Goal: Information Seeking & Learning: Compare options

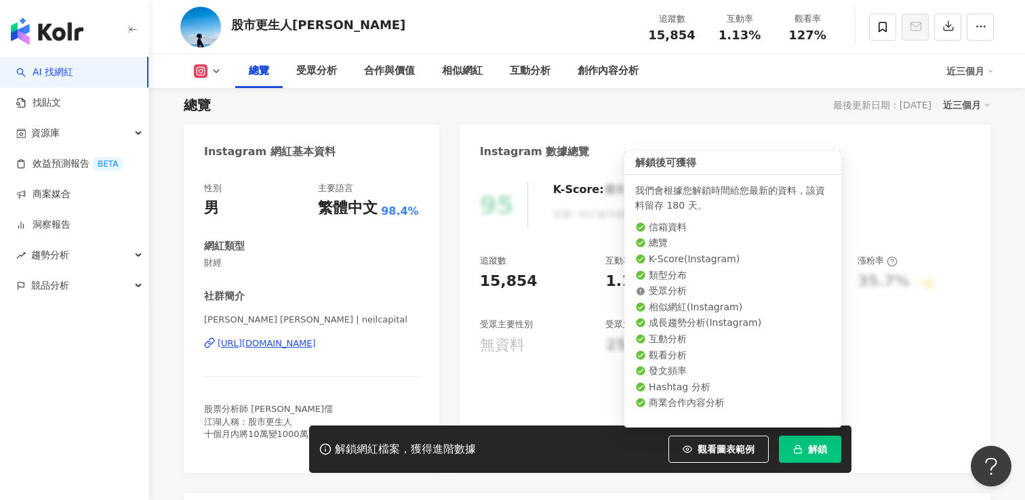
click at [810, 452] on span "解鎖" at bounding box center [817, 449] width 19 height 11
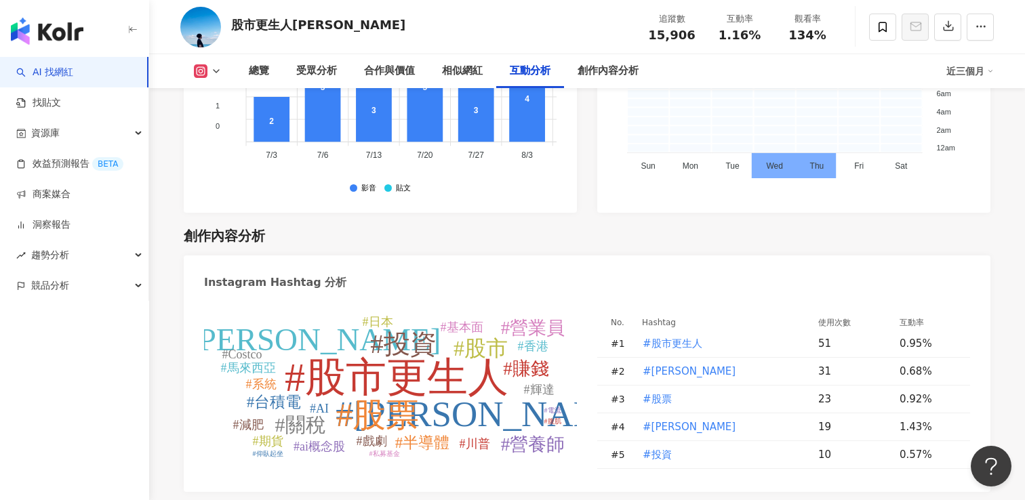
scroll to position [3766, 0]
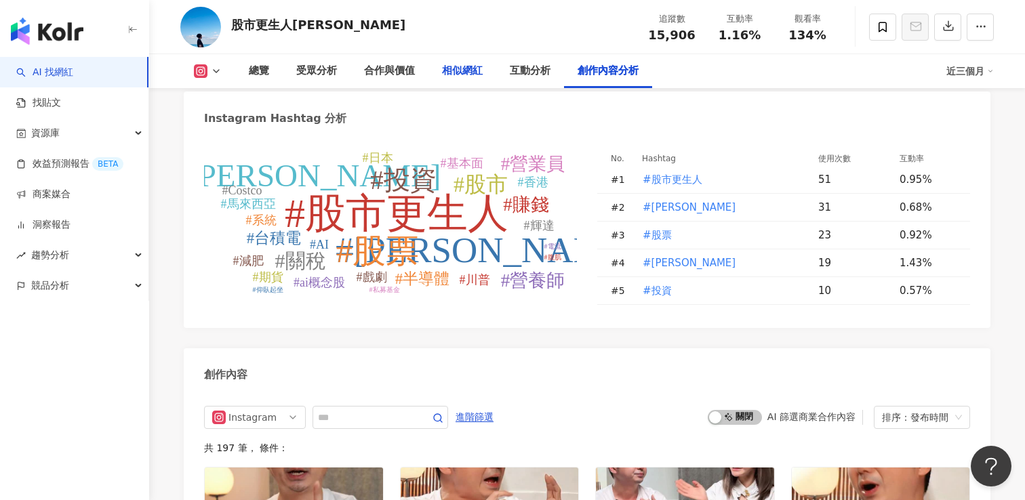
click at [462, 68] on div "相似網紅" at bounding box center [462, 71] width 41 height 16
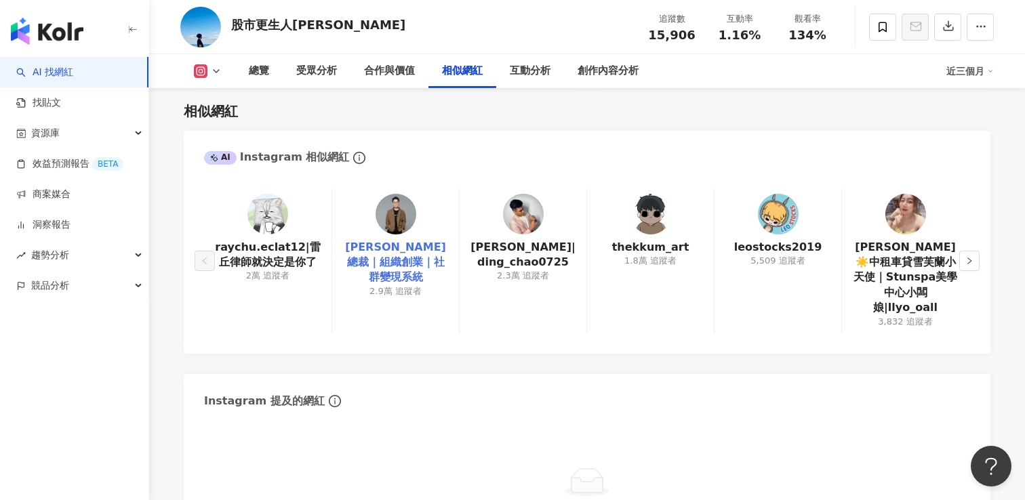
click at [412, 254] on link "強尼總裁｜組織創業｜社群變現系統" at bounding box center [395, 262] width 105 height 45
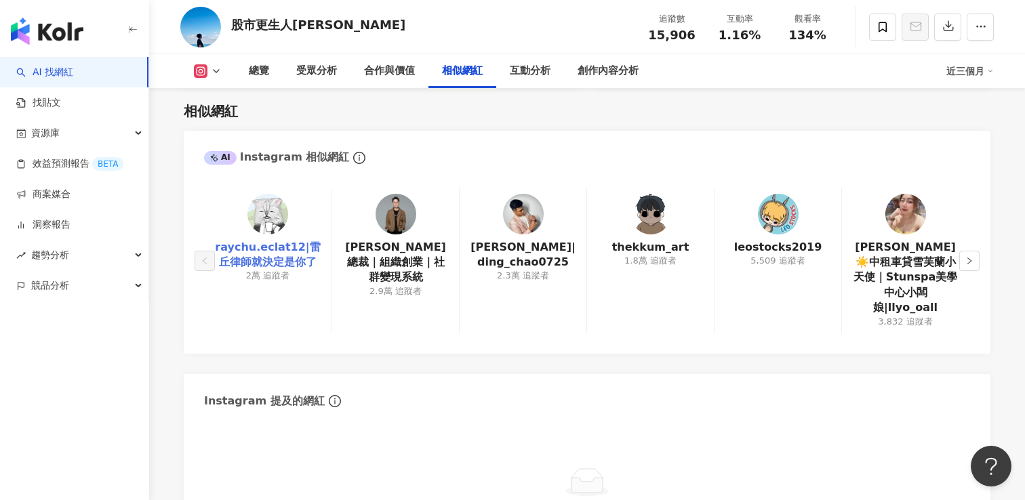
click at [271, 259] on link "raychu.eclat12|雷丘律師就決定是你了" at bounding box center [268, 255] width 106 height 31
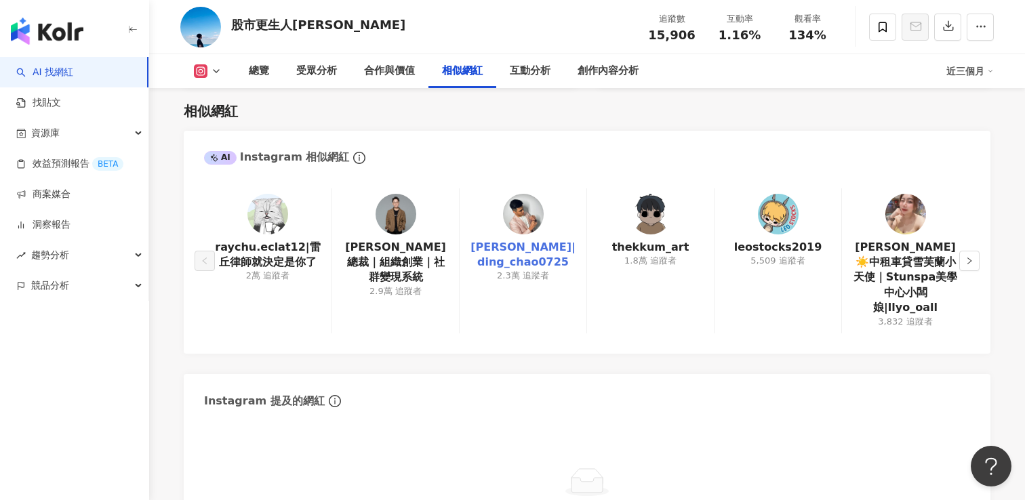
click at [524, 260] on link "Darren 王|ding_chao0725" at bounding box center [523, 255] width 105 height 31
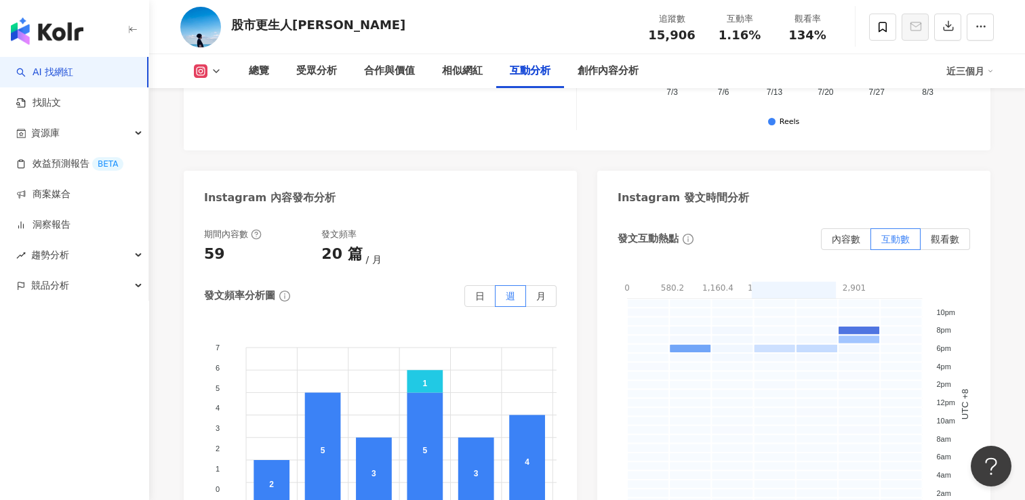
scroll to position [3155, 0]
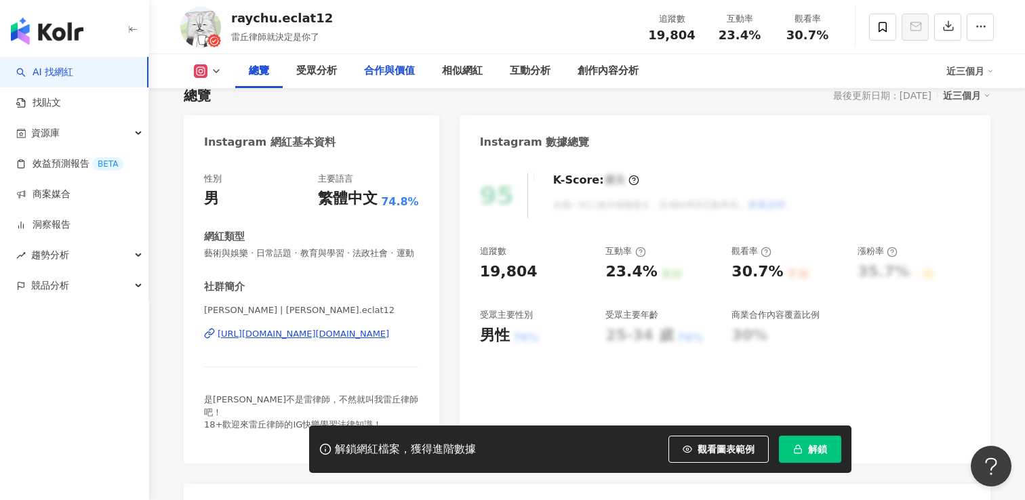
scroll to position [102, 0]
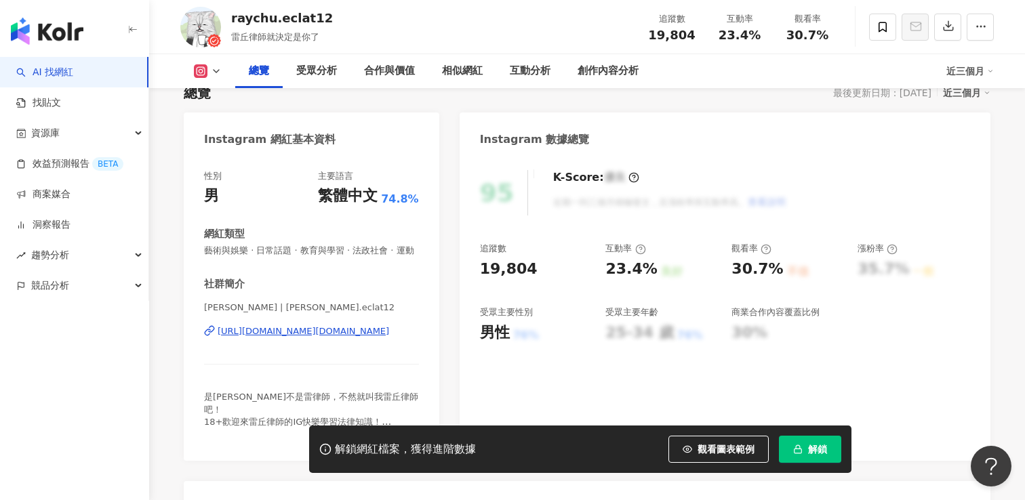
click at [327, 334] on div "https://www.instagram.com/raychu.eclat12/" at bounding box center [304, 331] width 172 height 12
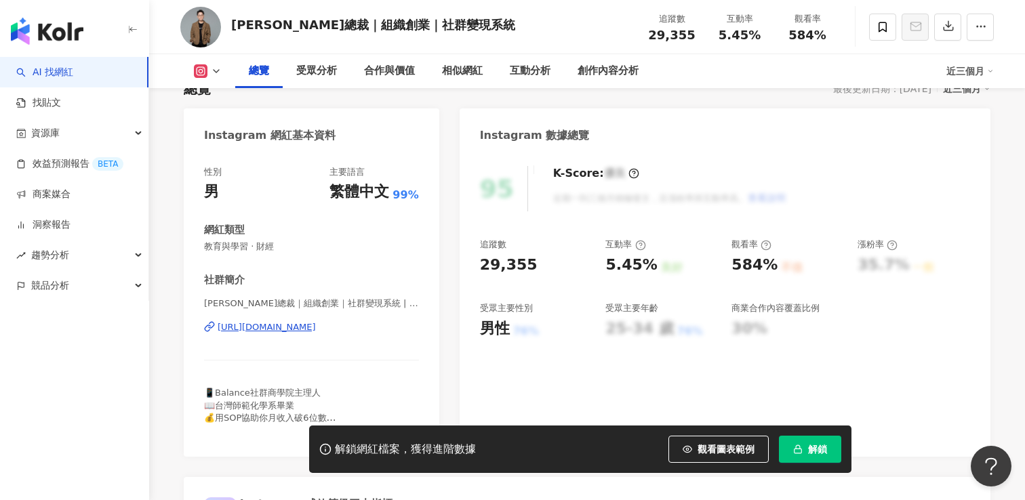
scroll to position [111, 0]
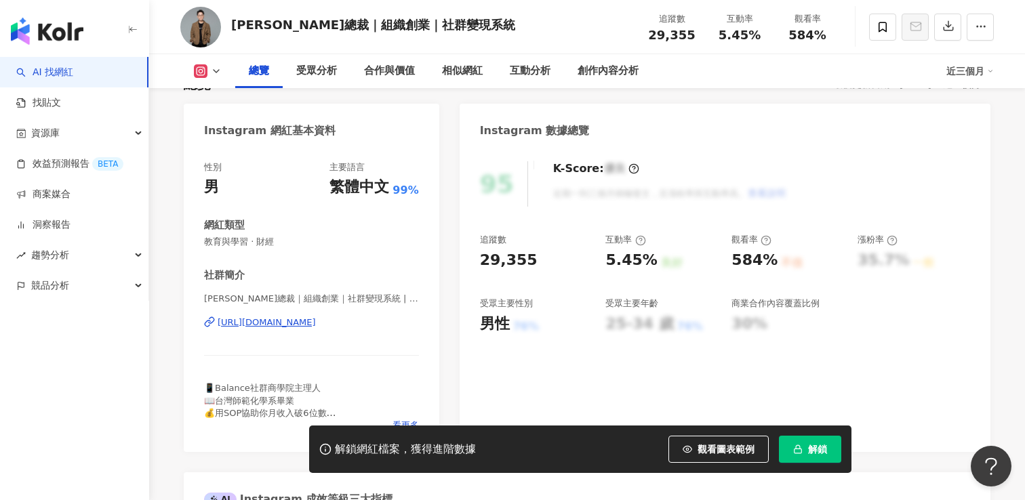
click at [316, 324] on div "https://www.instagram.com/johnnychaoying/" at bounding box center [267, 323] width 98 height 12
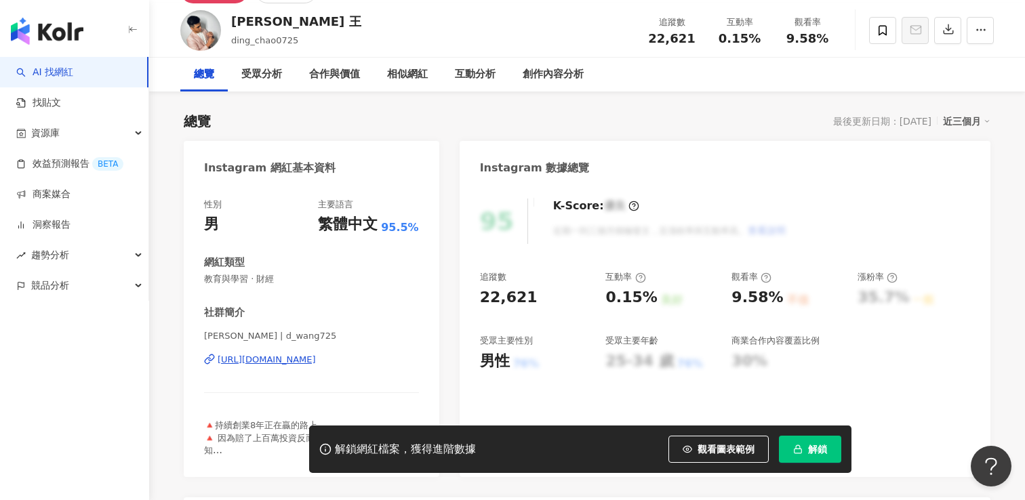
scroll to position [76, 0]
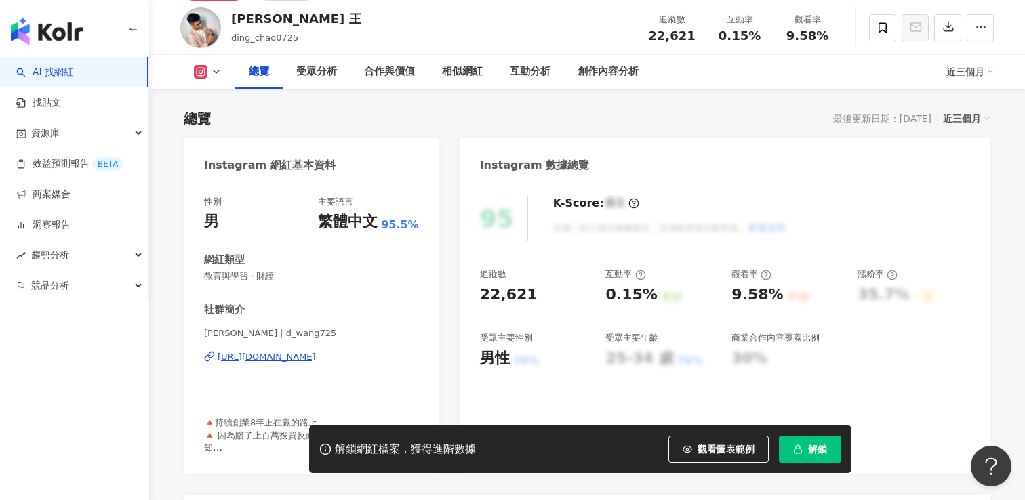
click at [316, 363] on div "https://www.instagram.com/d_wang725/" at bounding box center [267, 357] width 98 height 12
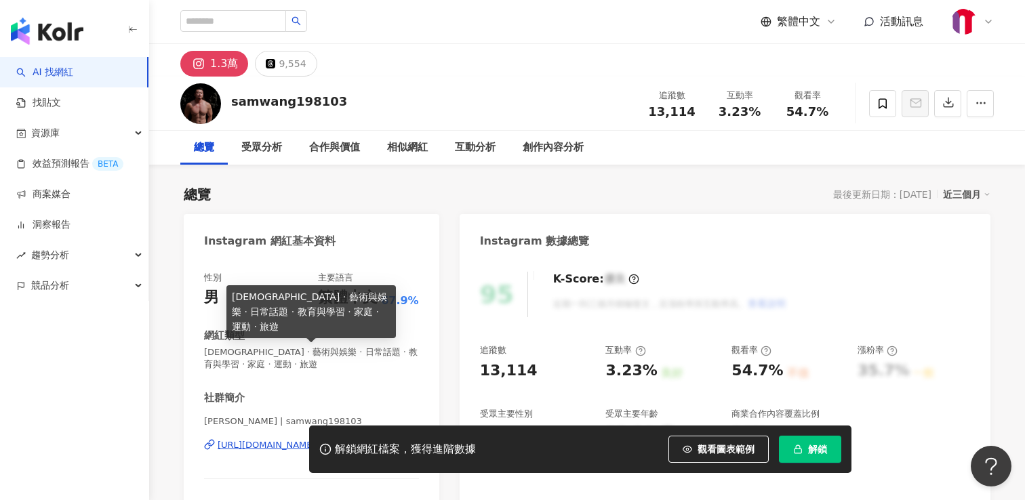
scroll to position [47, 0]
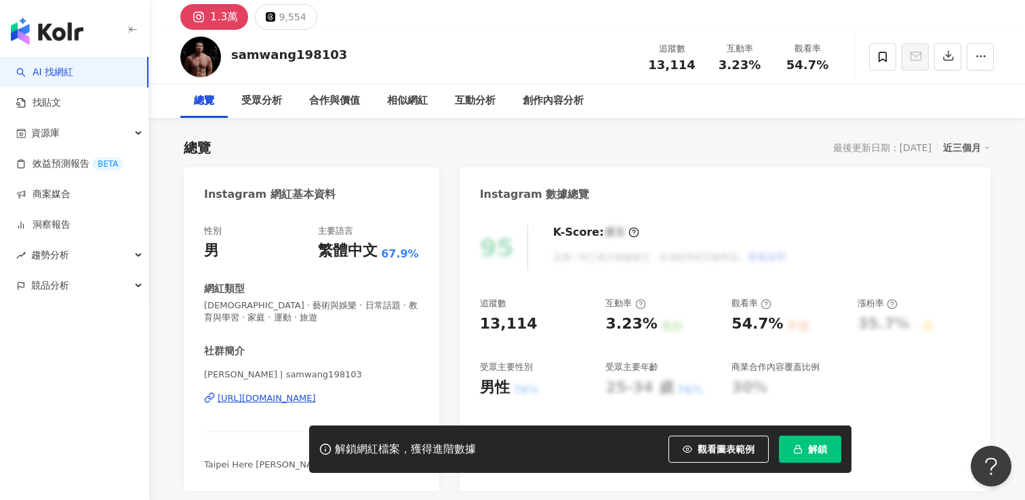
click at [273, 400] on div "https://www.instagram.com/samwang198103/" at bounding box center [267, 399] width 98 height 12
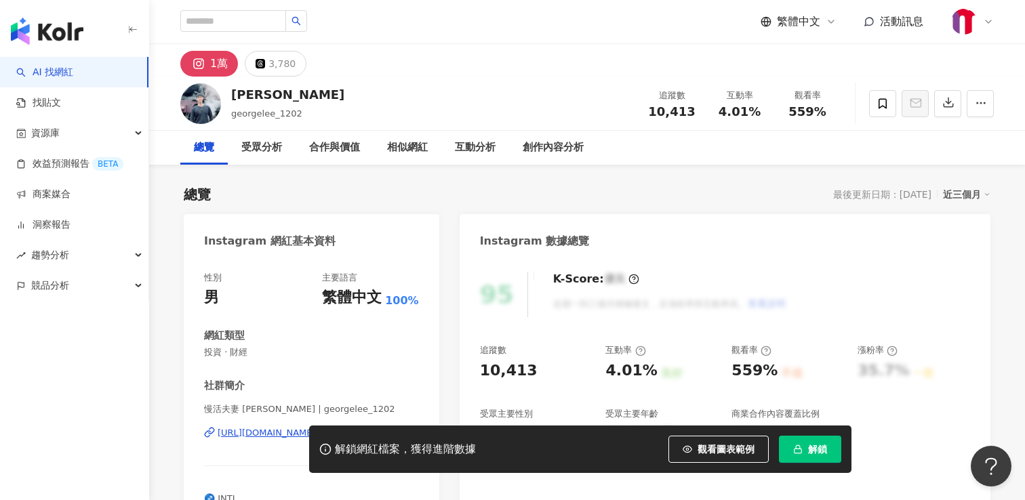
scroll to position [31, 0]
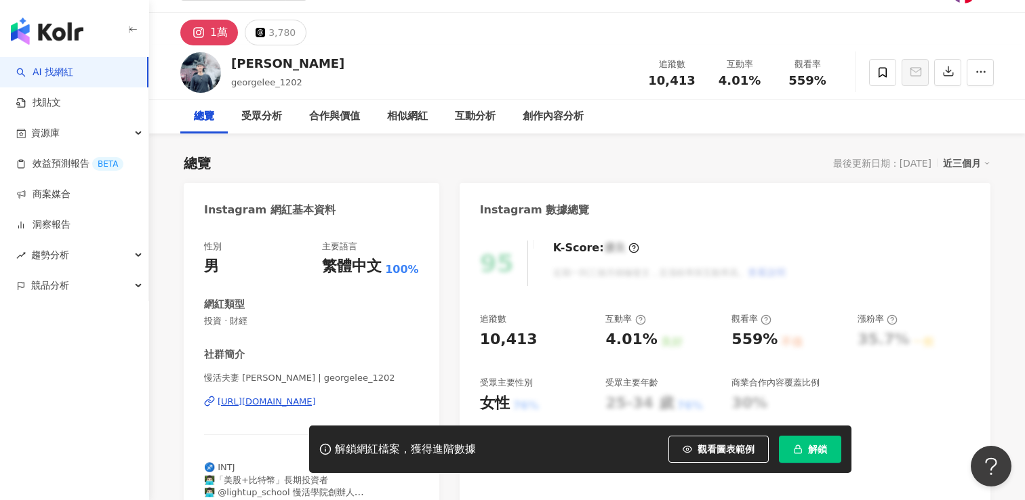
click at [273, 402] on div "https://www.instagram.com/georgelee_1202/" at bounding box center [267, 402] width 98 height 12
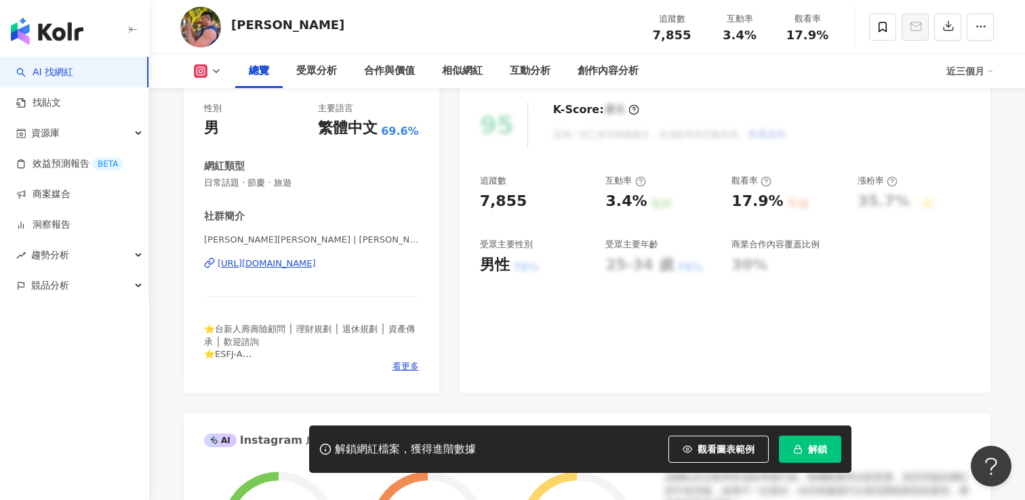
scroll to position [186, 0]
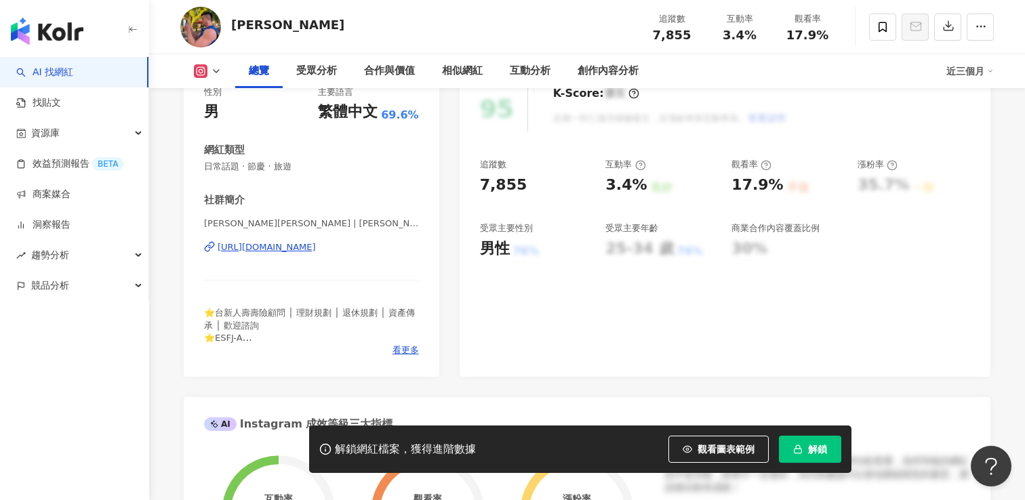
click at [316, 250] on div "[URL][DOMAIN_NAME]" at bounding box center [267, 247] width 98 height 12
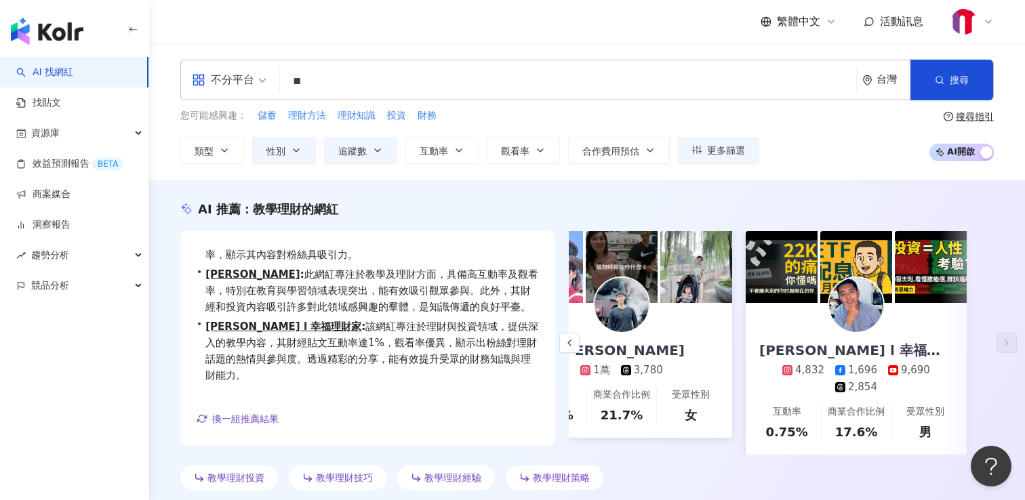
click at [366, 89] on input "**" at bounding box center [568, 81] width 566 height 26
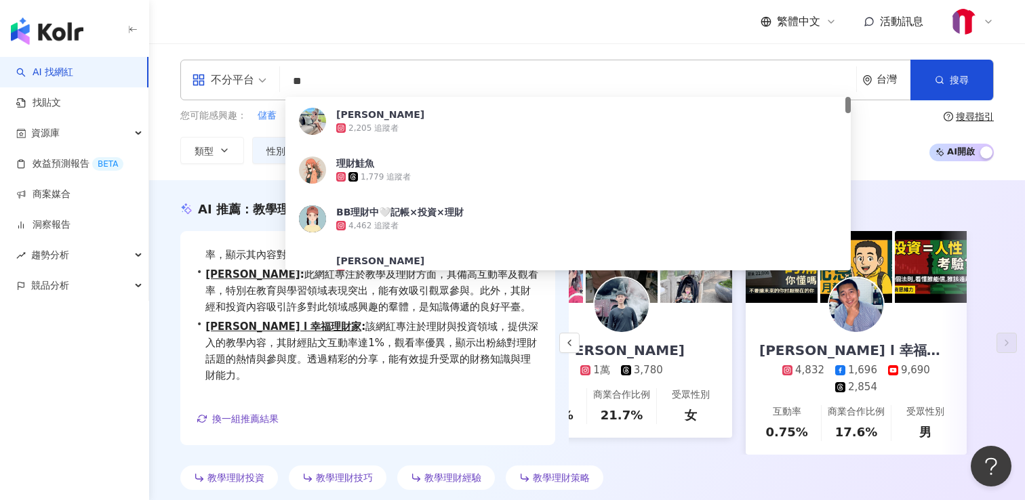
type input "*"
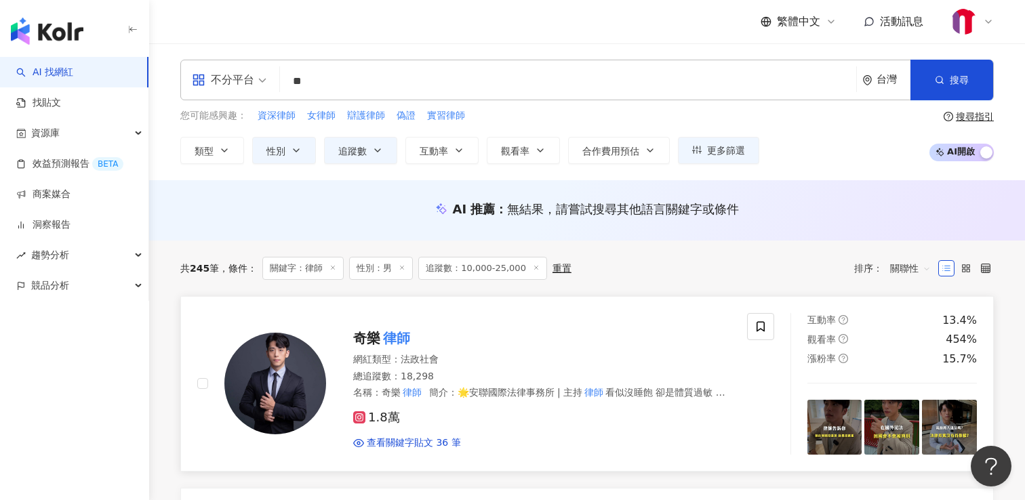
click at [397, 338] on mark "律師" at bounding box center [396, 339] width 33 height 22
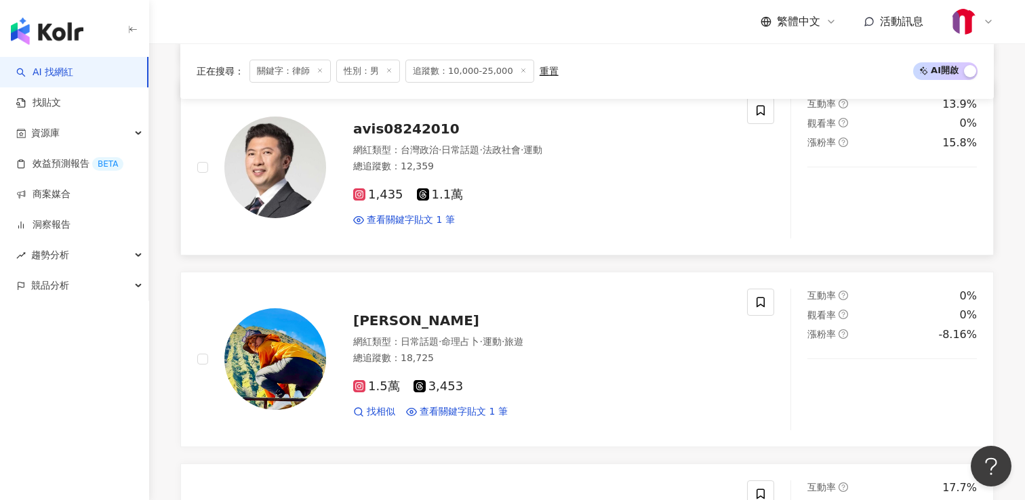
scroll to position [1378, 0]
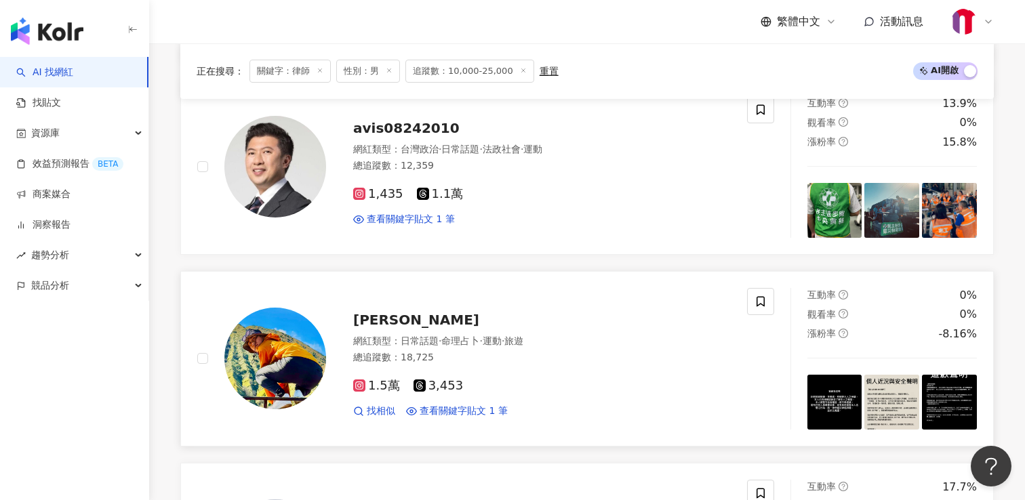
click at [366, 312] on span "宏彬" at bounding box center [416, 320] width 126 height 16
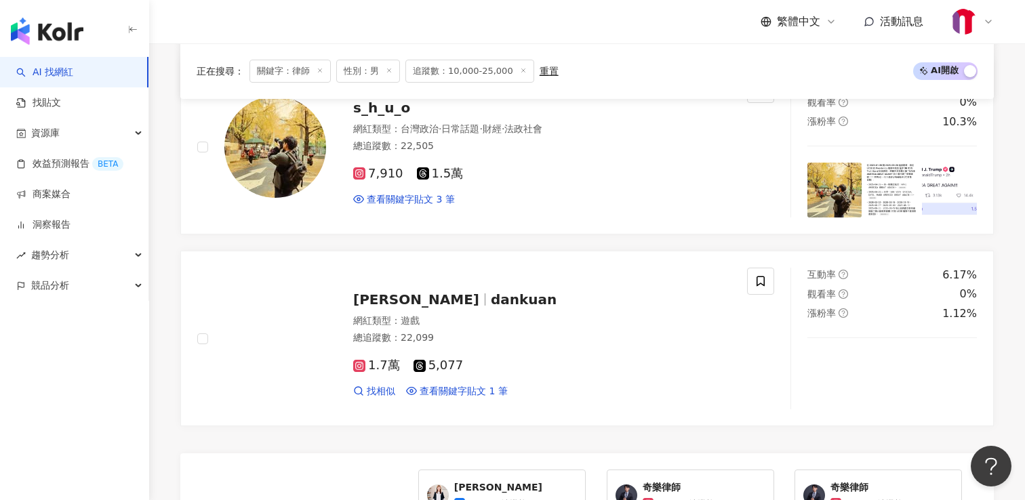
scroll to position [2180, 0]
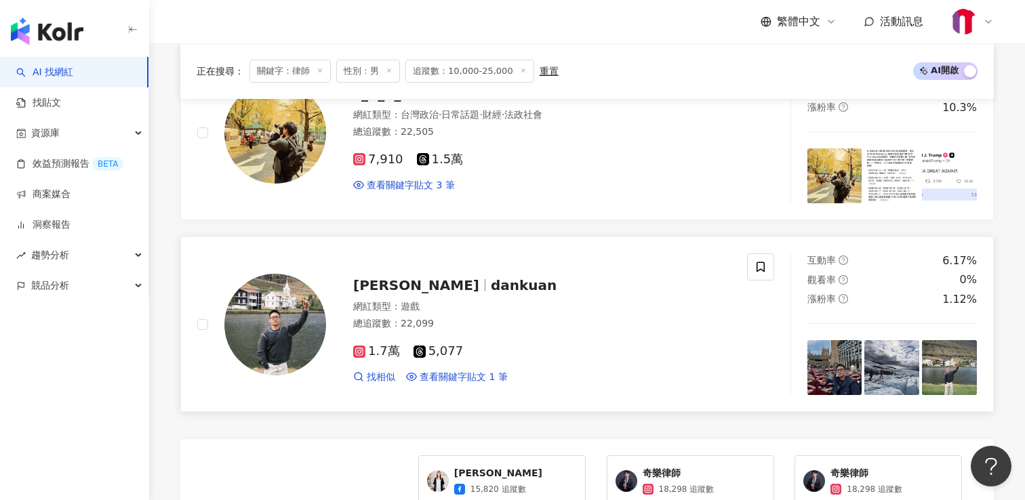
click at [415, 279] on span "Danny Kuan" at bounding box center [416, 285] width 126 height 16
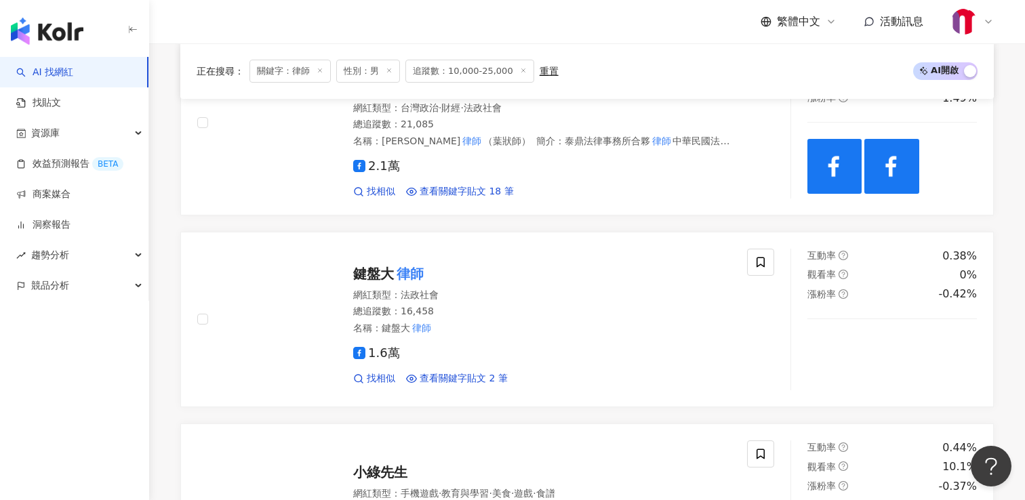
scroll to position [0, 0]
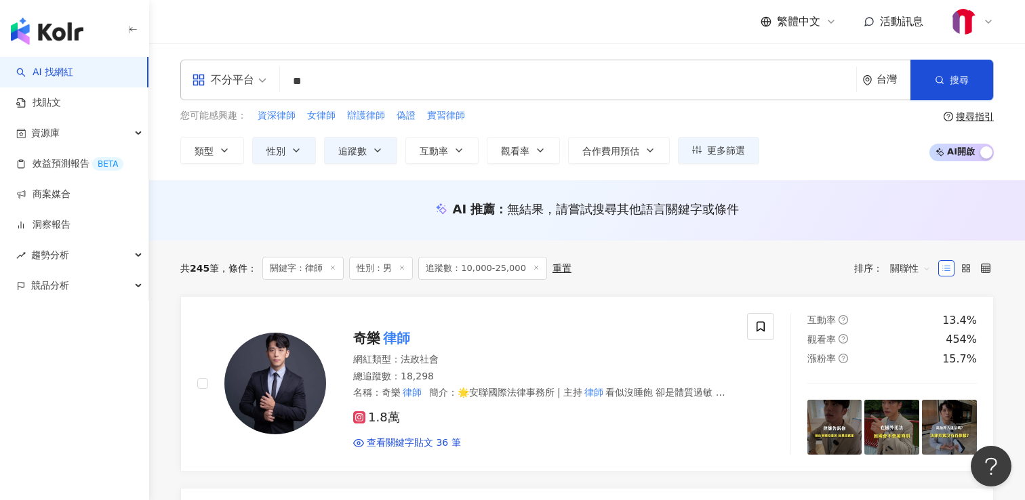
click at [347, 83] on input "**" at bounding box center [568, 81] width 566 height 26
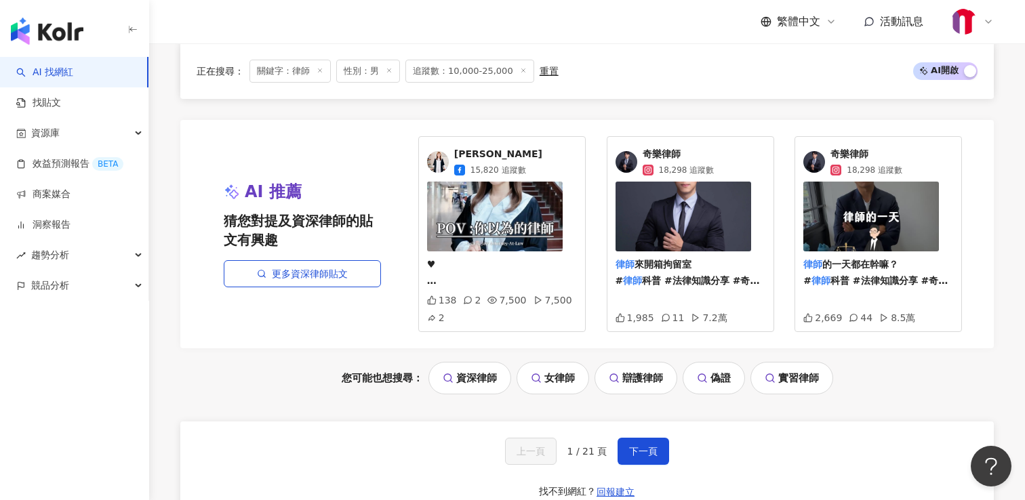
scroll to position [2504, 0]
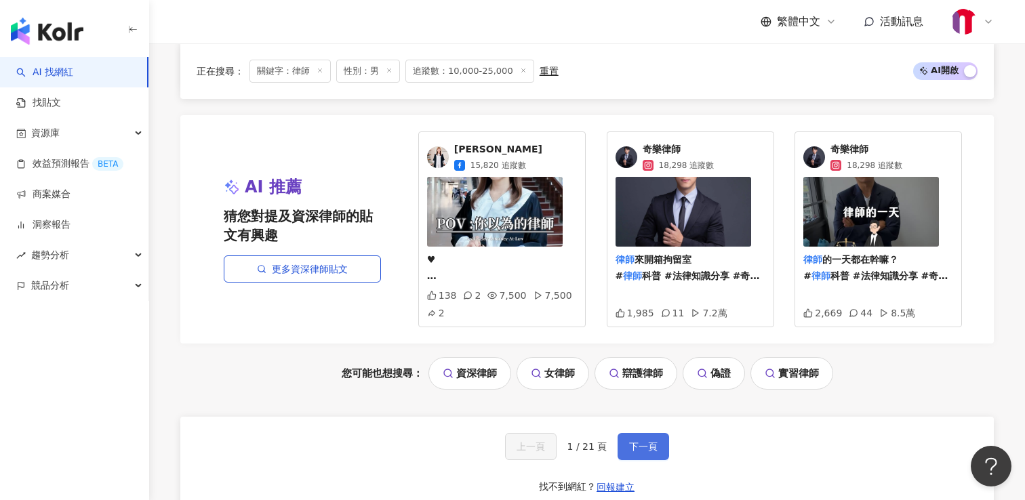
click at [643, 441] on span "下一頁" at bounding box center [643, 446] width 28 height 11
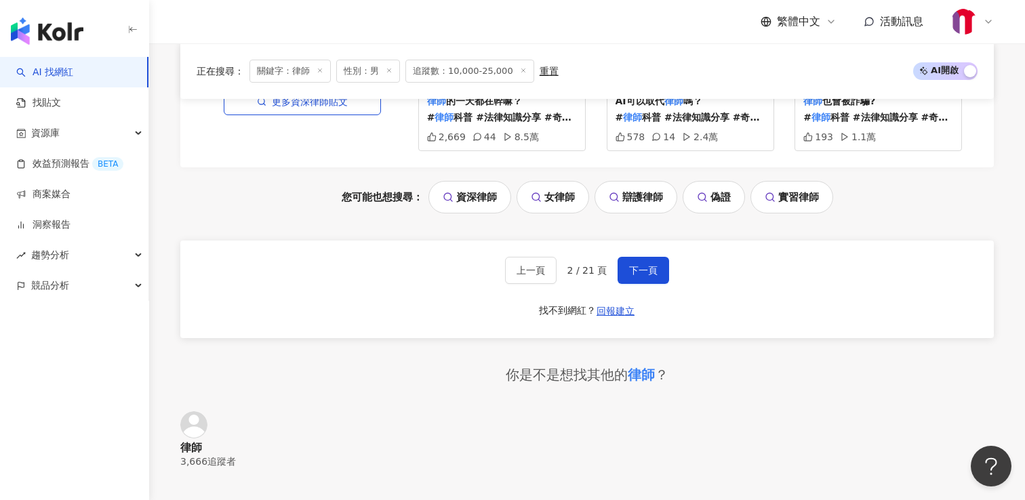
scroll to position [2633, 0]
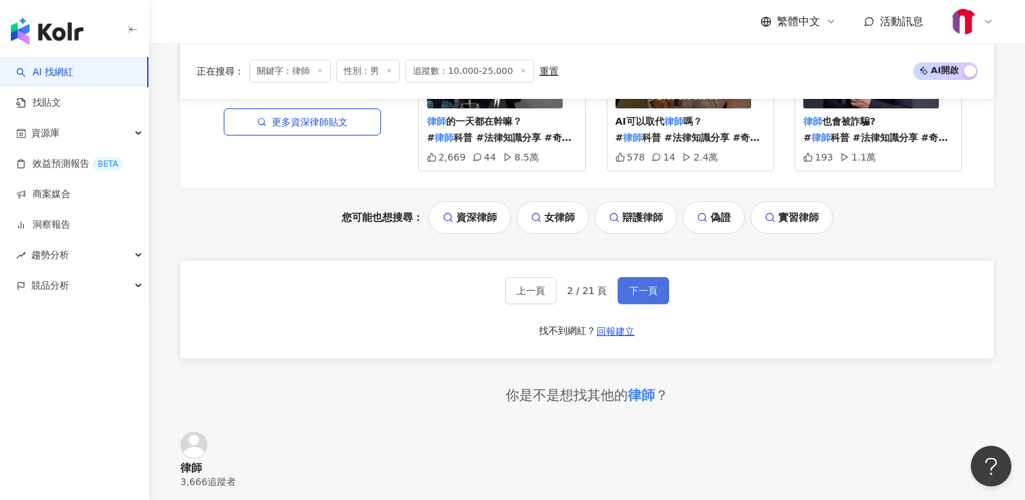
click at [635, 288] on span "下一頁" at bounding box center [643, 290] width 28 height 11
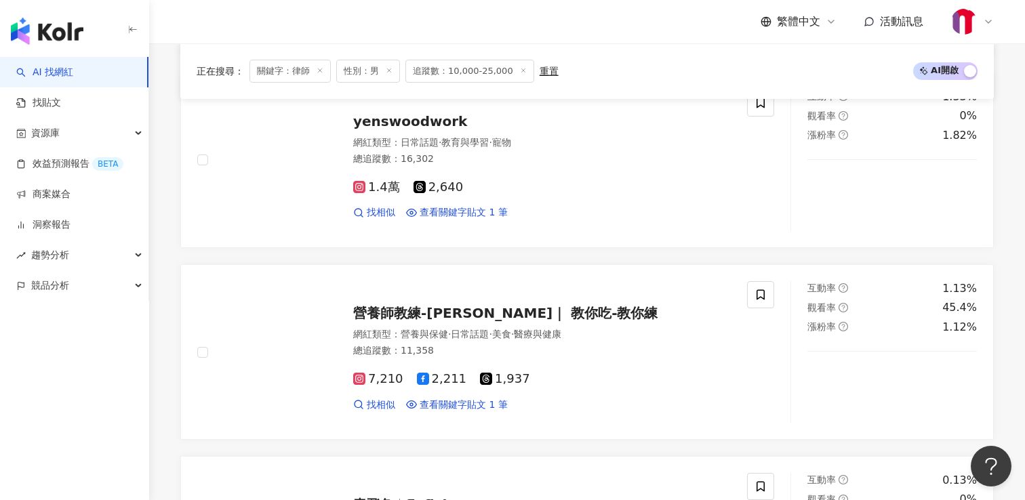
scroll to position [0, 0]
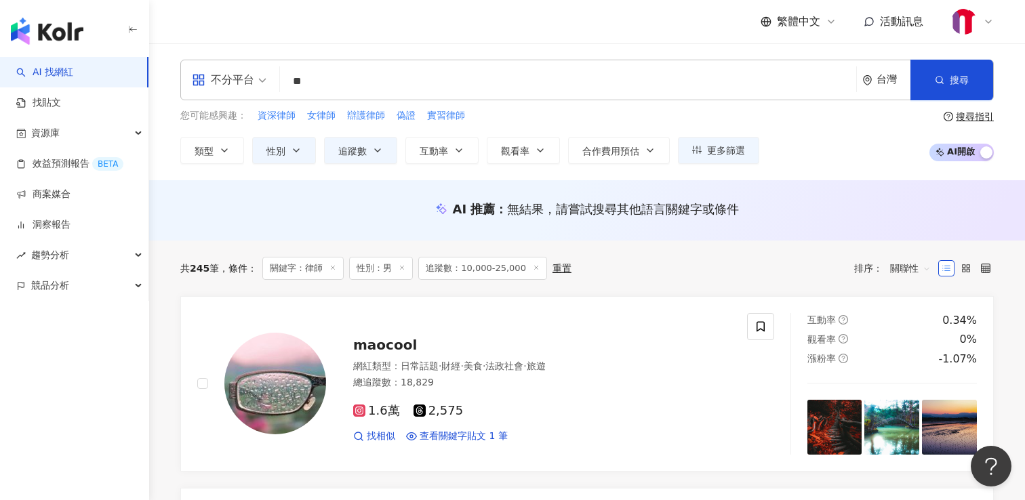
click at [336, 83] on input "**" at bounding box center [568, 81] width 566 height 26
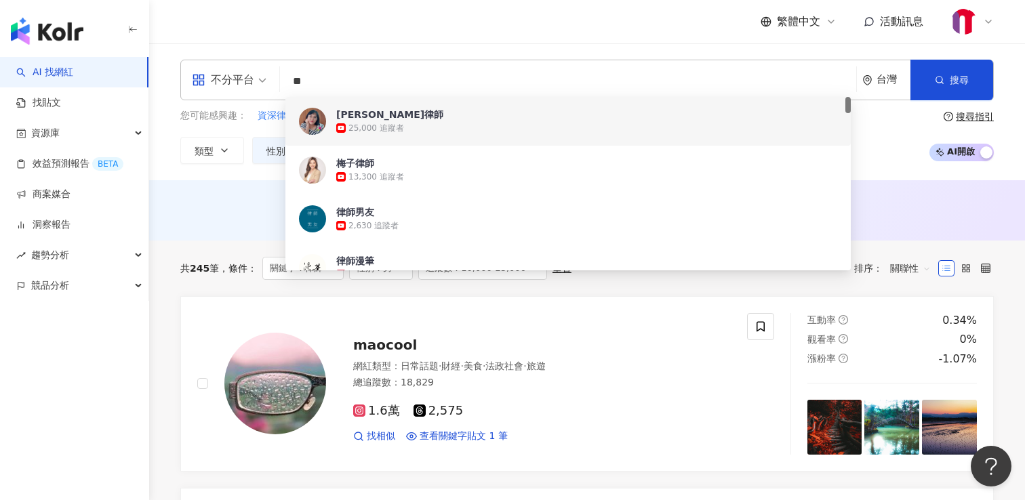
type input "*"
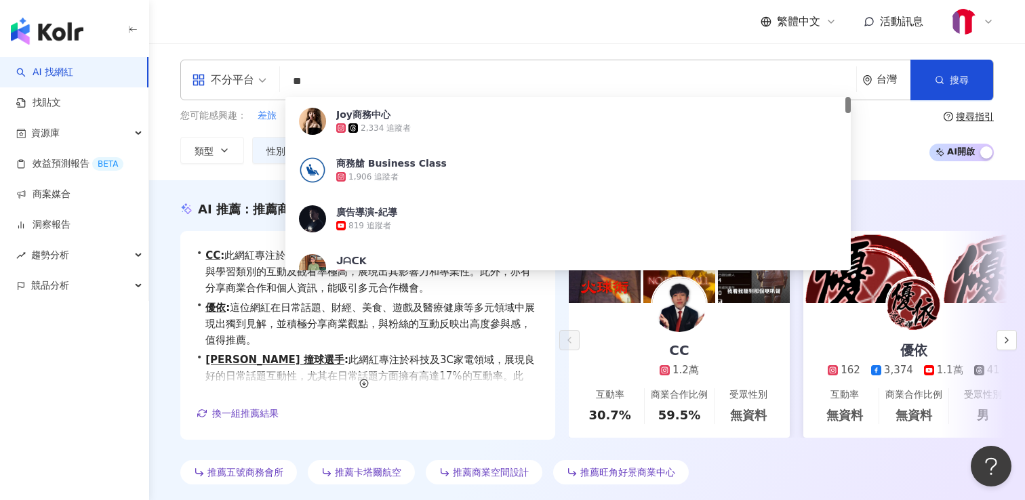
click at [159, 359] on div "AI 推薦 ： 推薦商機的網紅 • CC : 此網紅專注於遊戲內容，與粉絲互動頻繁，表現出色，特別是在教育與學習類別的互動及觀看率極高，展現出其影響力和專業性…" at bounding box center [587, 346] width 868 height 290
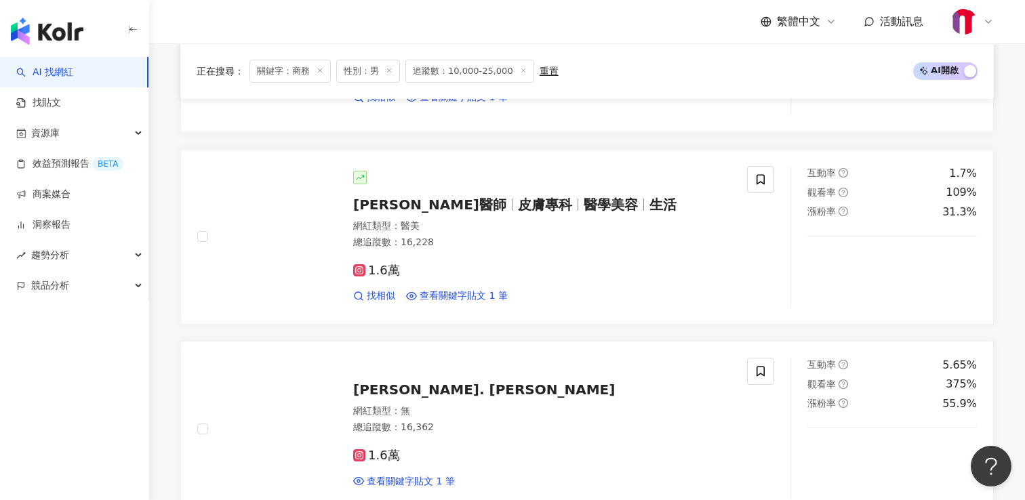
scroll to position [600, 0]
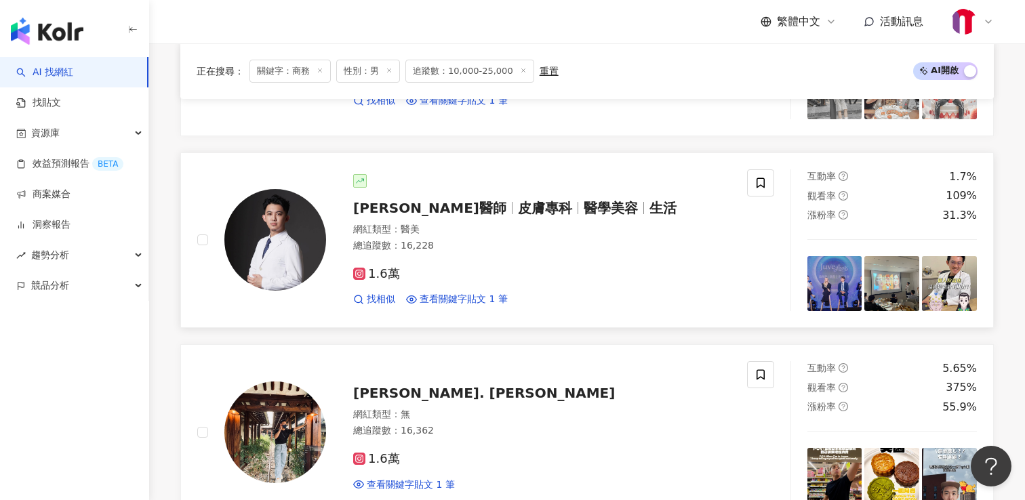
click at [518, 203] on span "皮膚專科" at bounding box center [545, 208] width 54 height 16
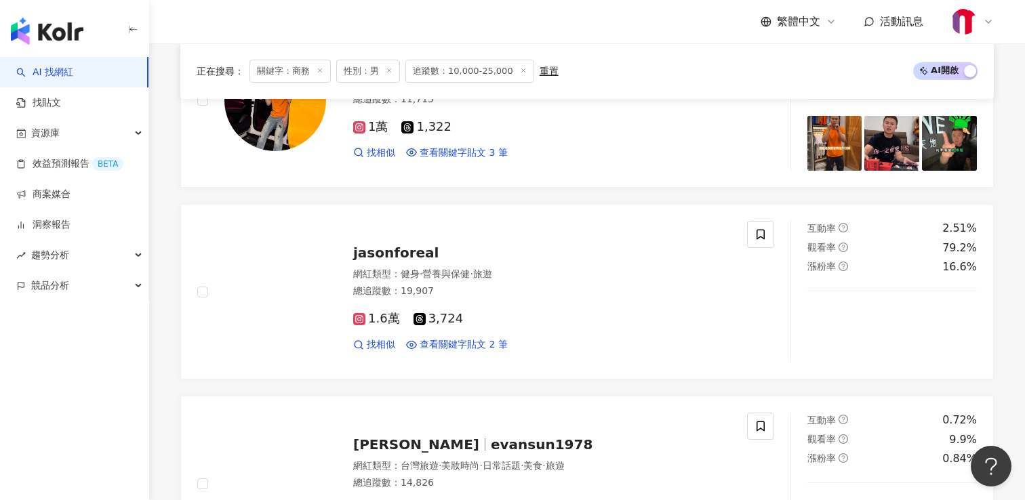
scroll to position [1509, 0]
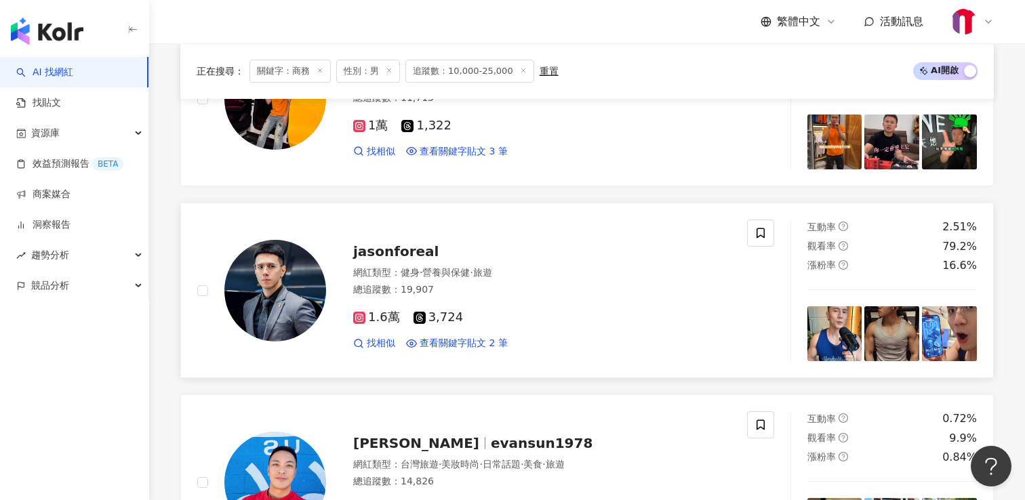
click at [414, 253] on span "jasonforeal" at bounding box center [395, 251] width 85 height 16
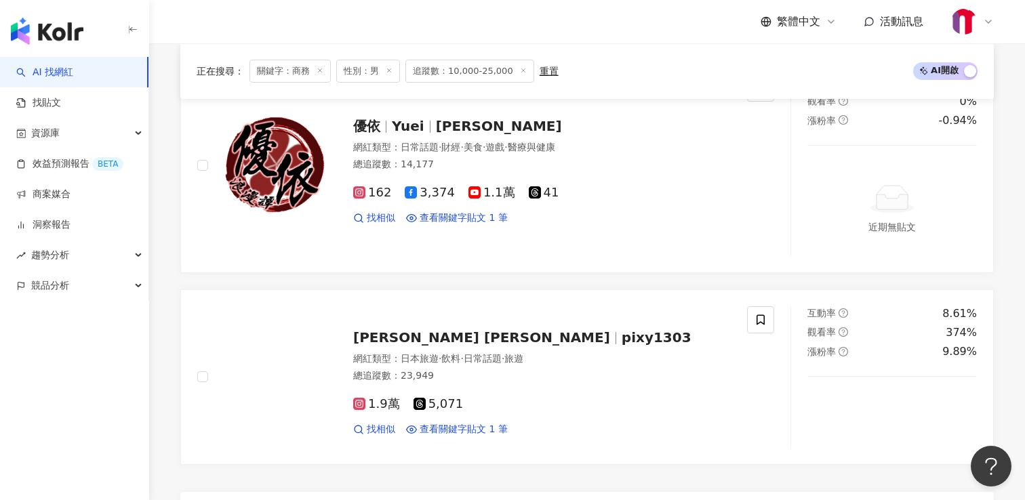
scroll to position [2430, 0]
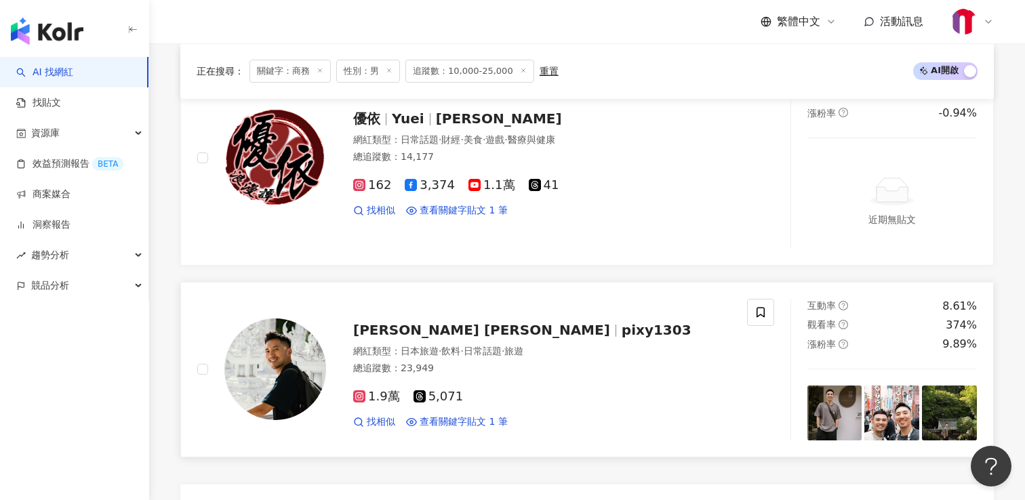
click at [622, 328] on span "pixy1303" at bounding box center [657, 330] width 70 height 16
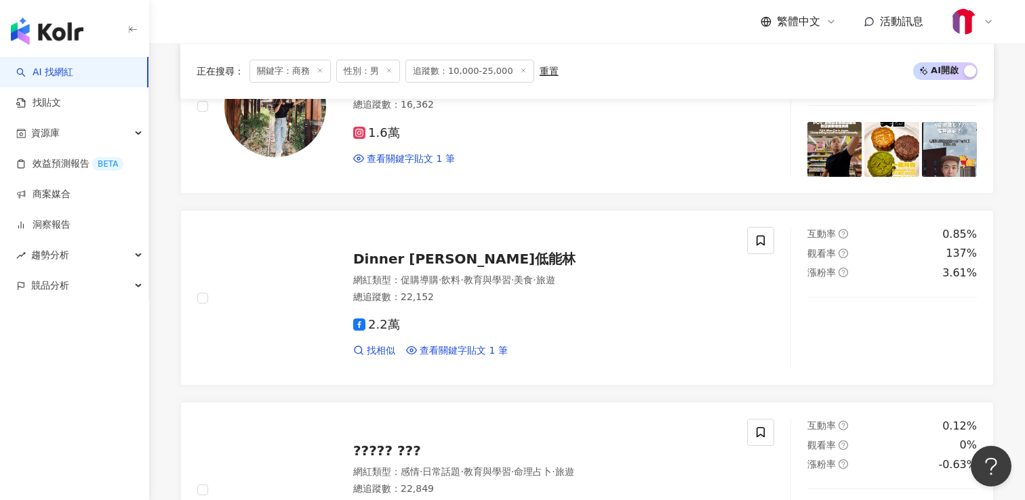
scroll to position [0, 0]
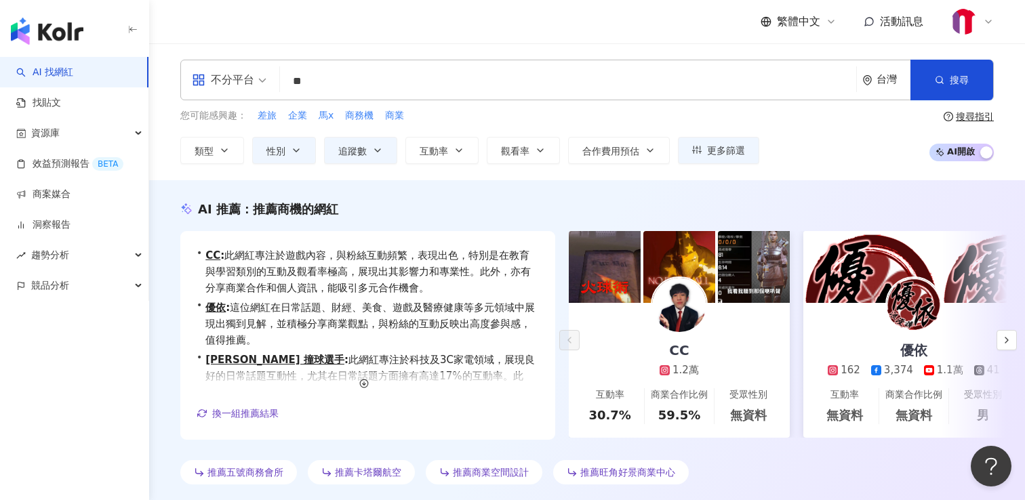
click at [351, 90] on input "**" at bounding box center [568, 81] width 566 height 26
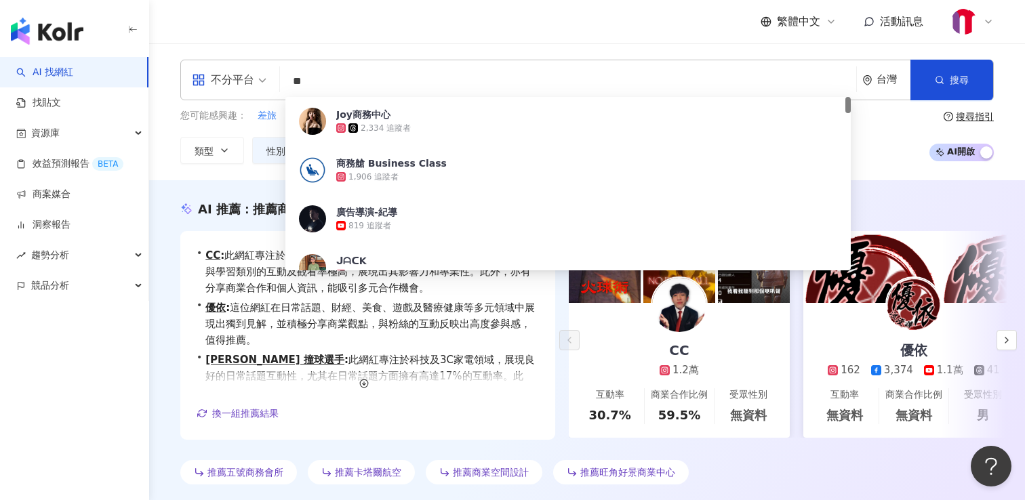
type input "*"
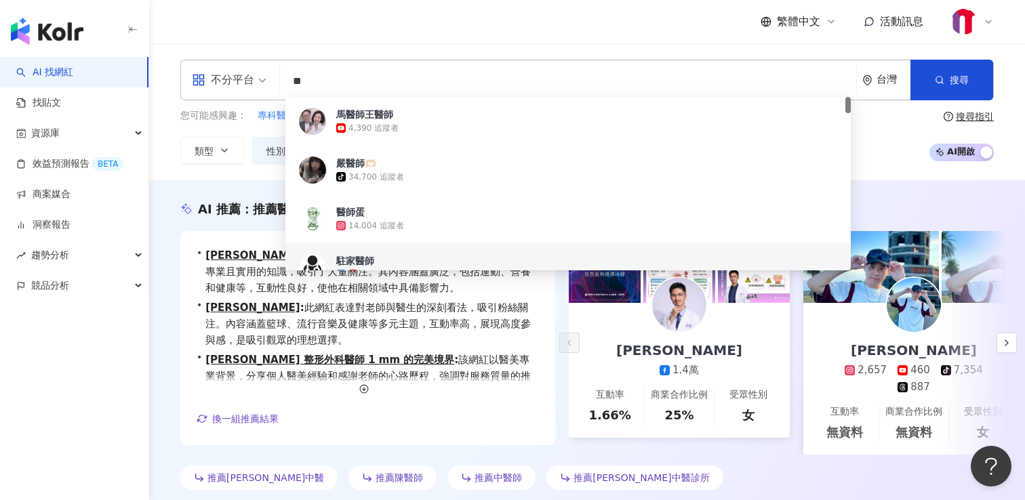
click at [176, 250] on div "AI 推薦 ： 推薦醫師的網紅 • 謝炳賢 : 該網紅專注於運動、醫療與健康及教育等領域，提供專業且實用的知識，吸引了大量關注。其內容涵蓋廣泛，包括運動、營養…" at bounding box center [587, 348] width 868 height 295
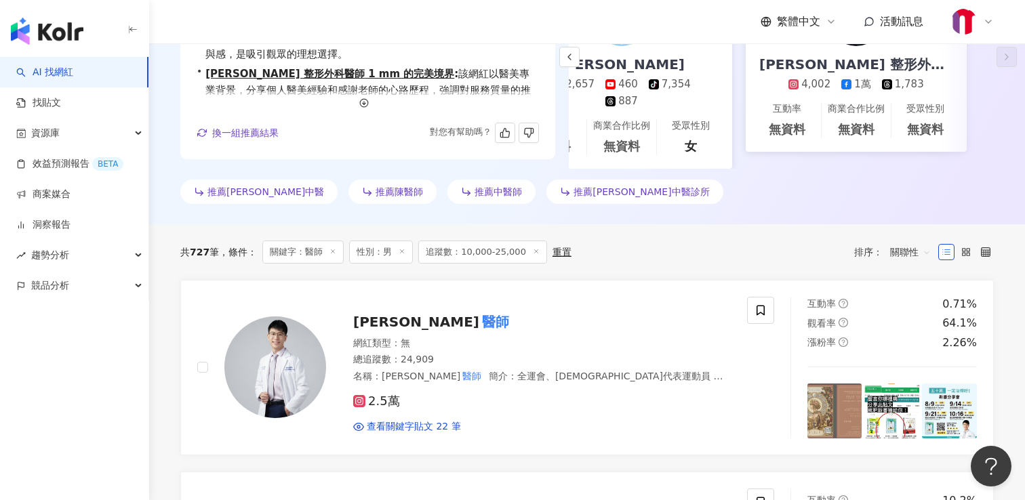
scroll to position [296, 0]
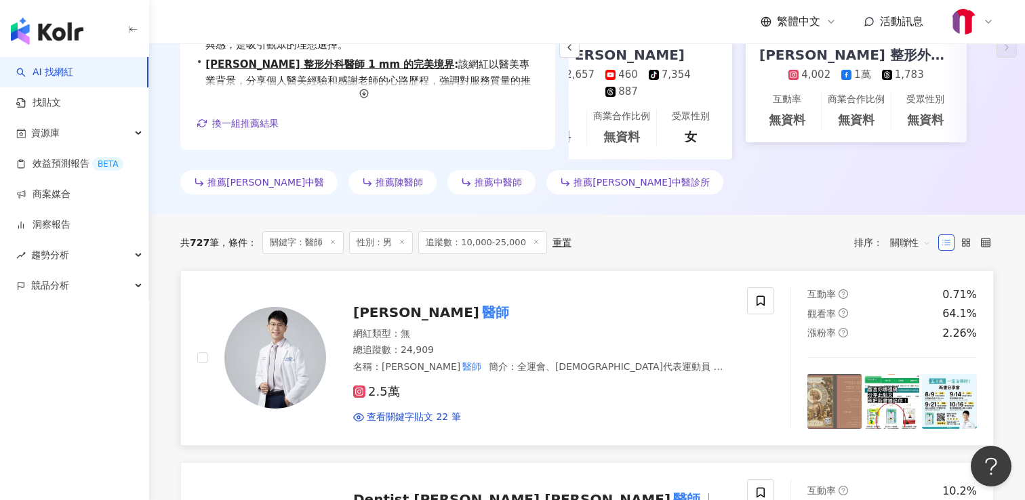
click at [479, 309] on mark "醫師" at bounding box center [495, 313] width 33 height 22
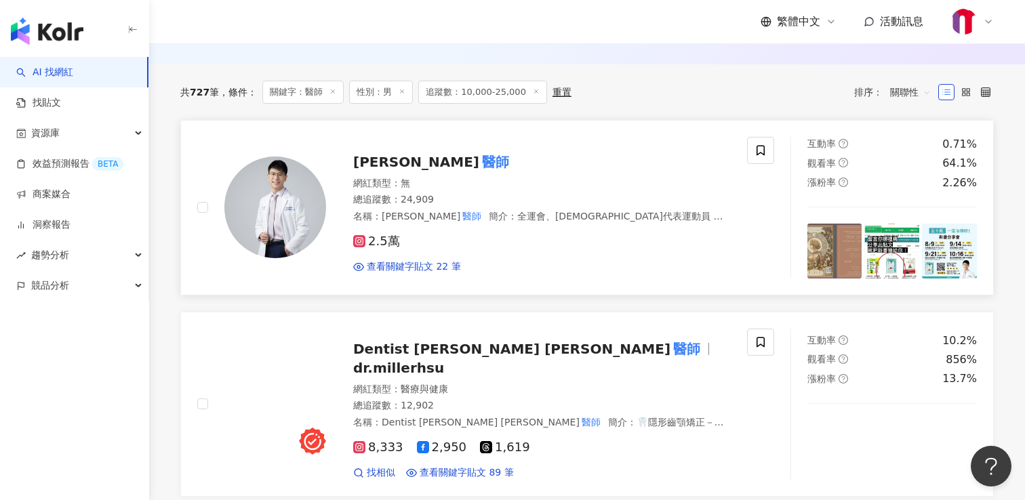
scroll to position [456, 0]
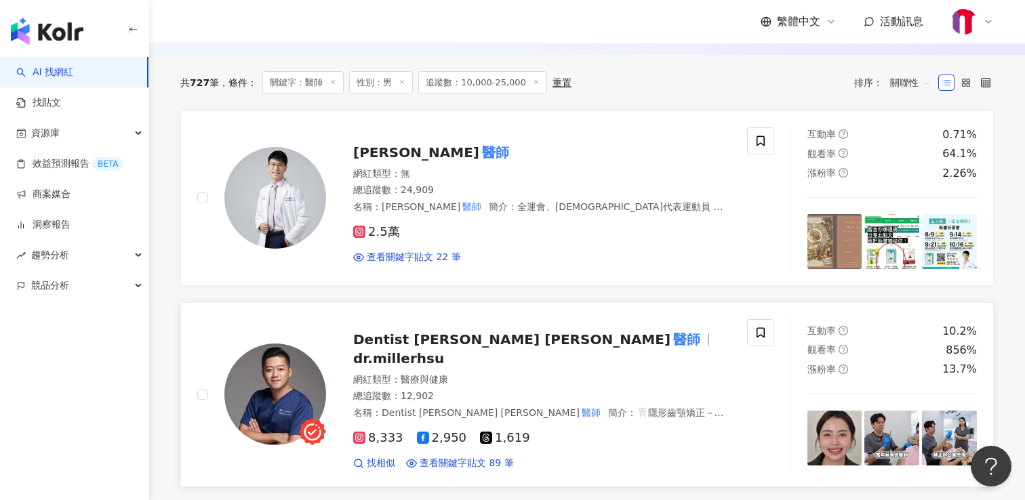
click at [538, 342] on span "Dentist Miller 徐鈞信 牙 醫師" at bounding box center [533, 340] width 361 height 16
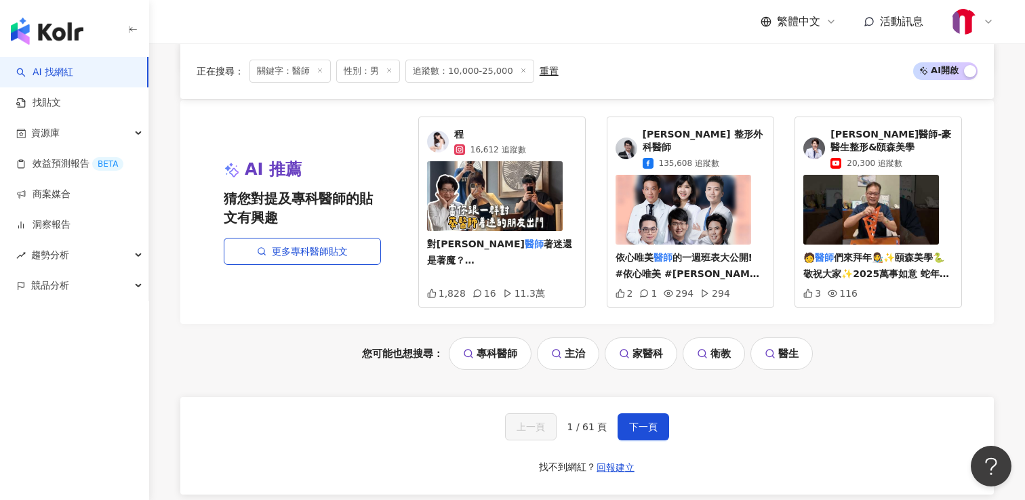
scroll to position [2966, 0]
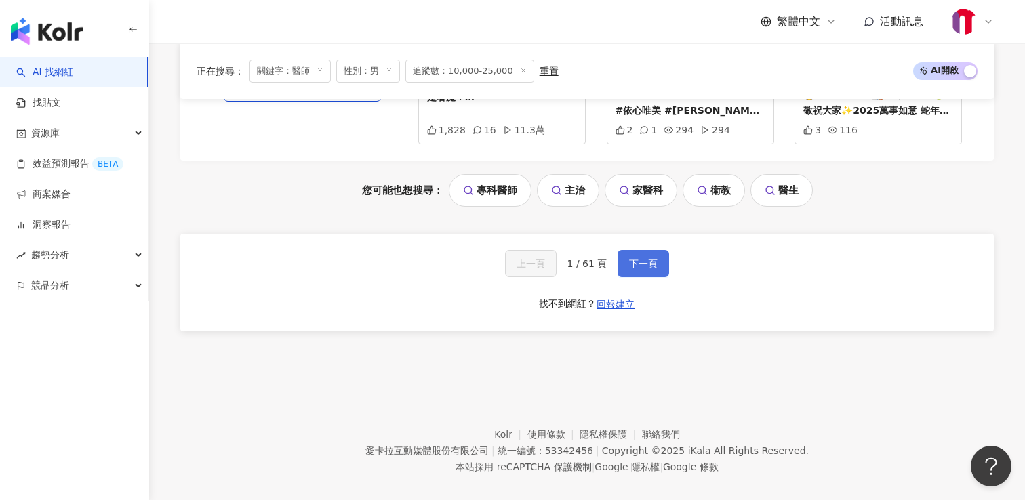
click at [641, 258] on span "下一頁" at bounding box center [643, 263] width 28 height 11
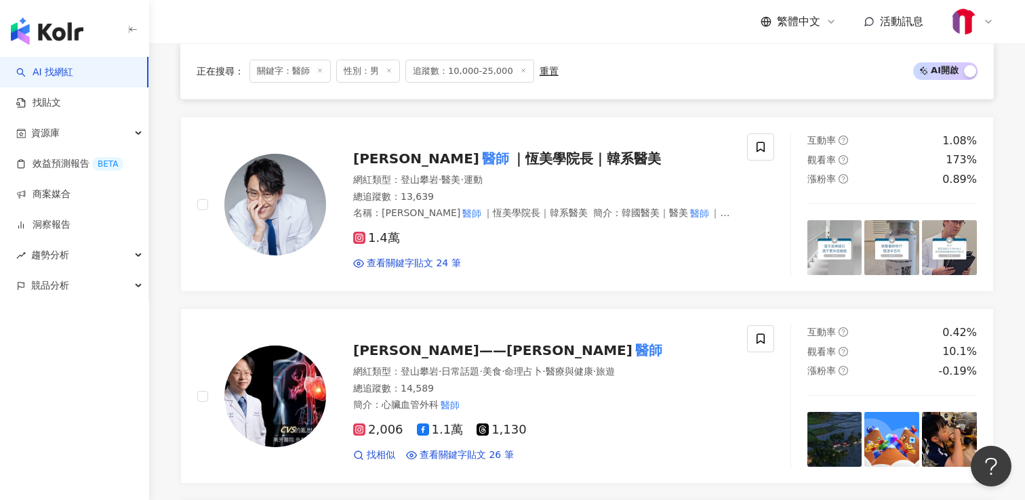
scroll to position [1965, 0]
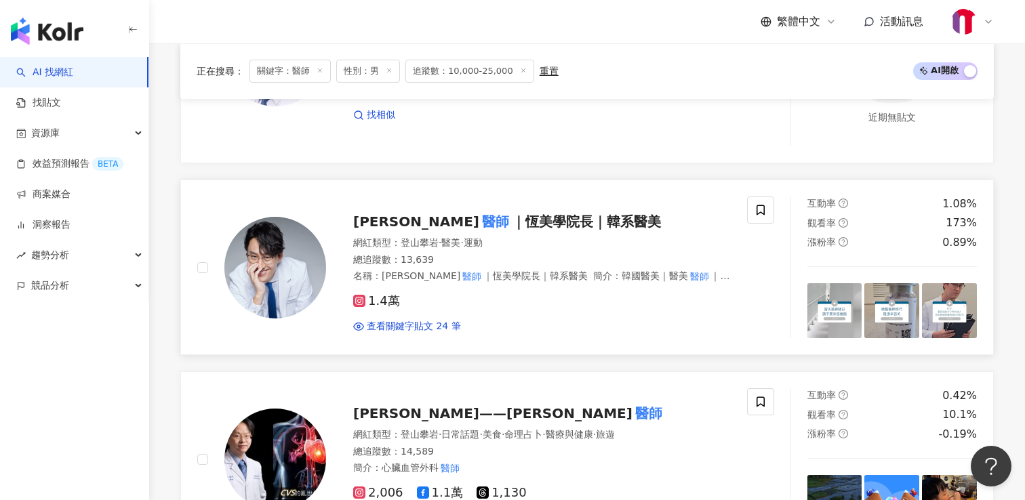
click at [512, 217] on span "｜恆美學院長｜韓系醫美" at bounding box center [586, 222] width 149 height 16
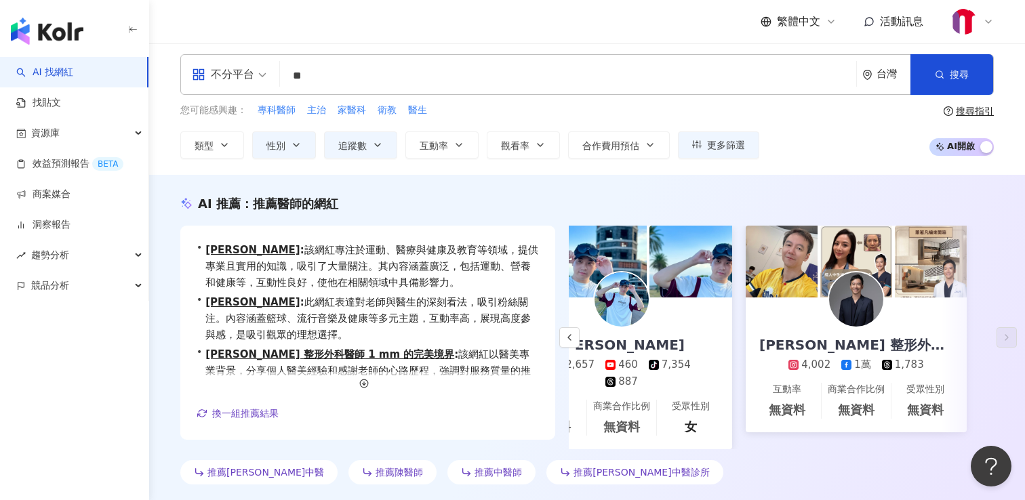
scroll to position [0, 0]
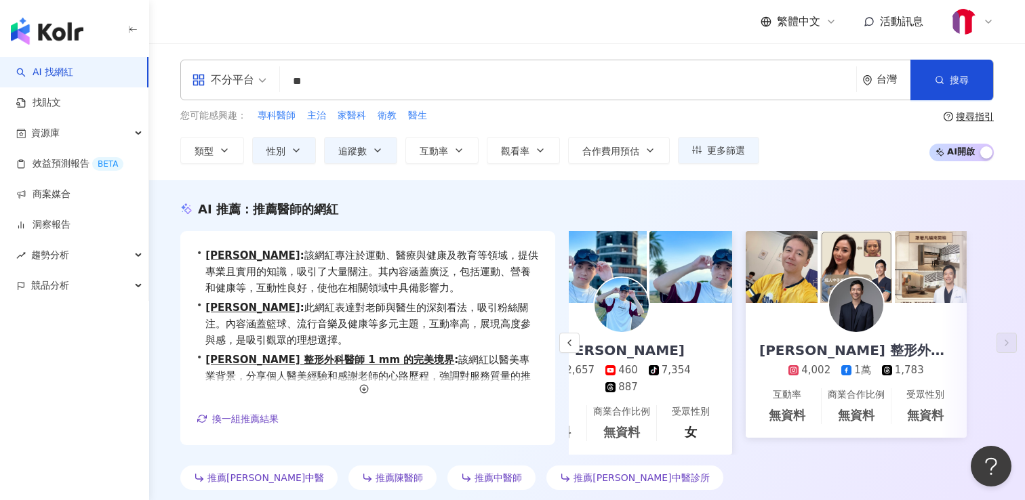
click at [330, 80] on input "**" at bounding box center [568, 81] width 566 height 26
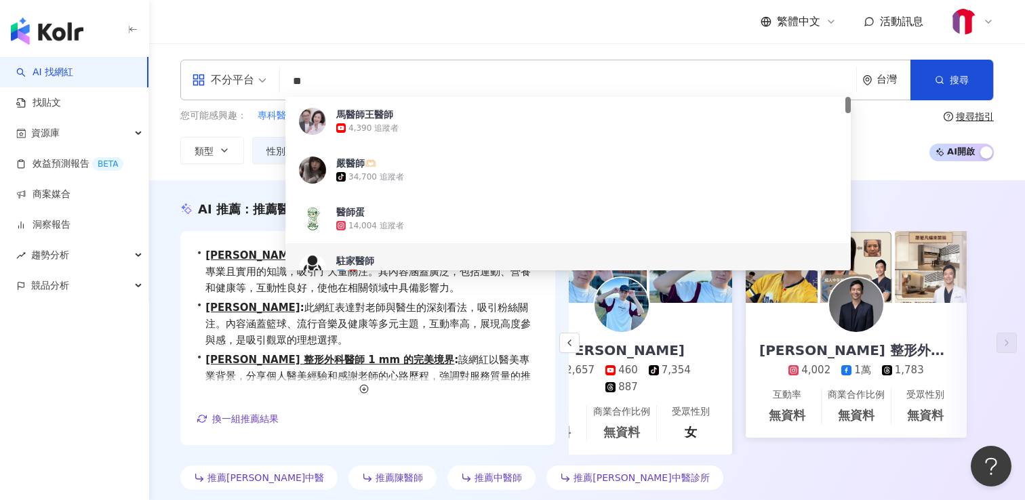
type input "*"
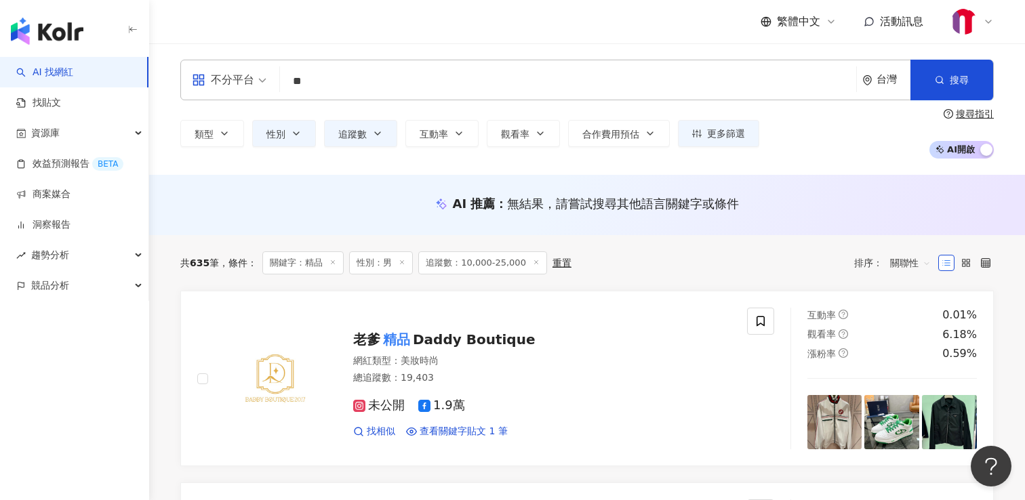
click at [373, 77] on input "**" at bounding box center [568, 81] width 566 height 26
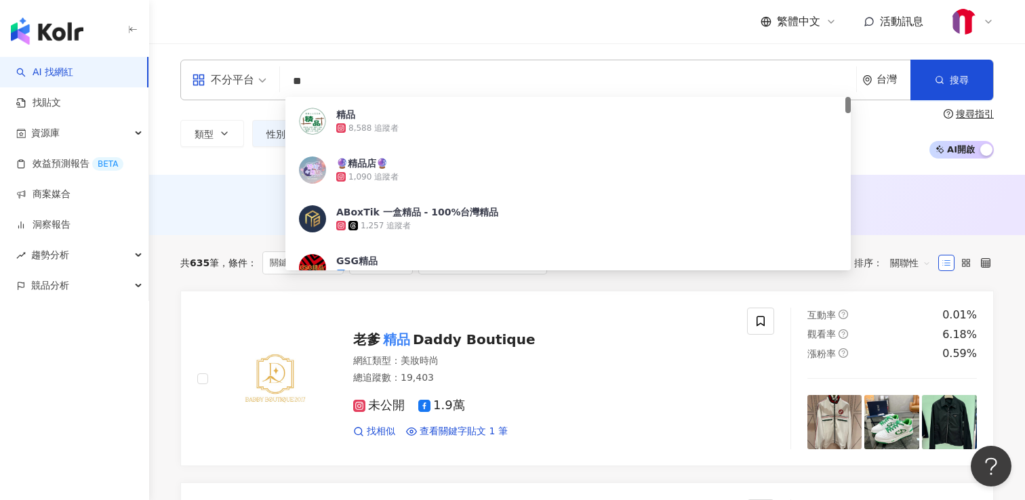
type input "*"
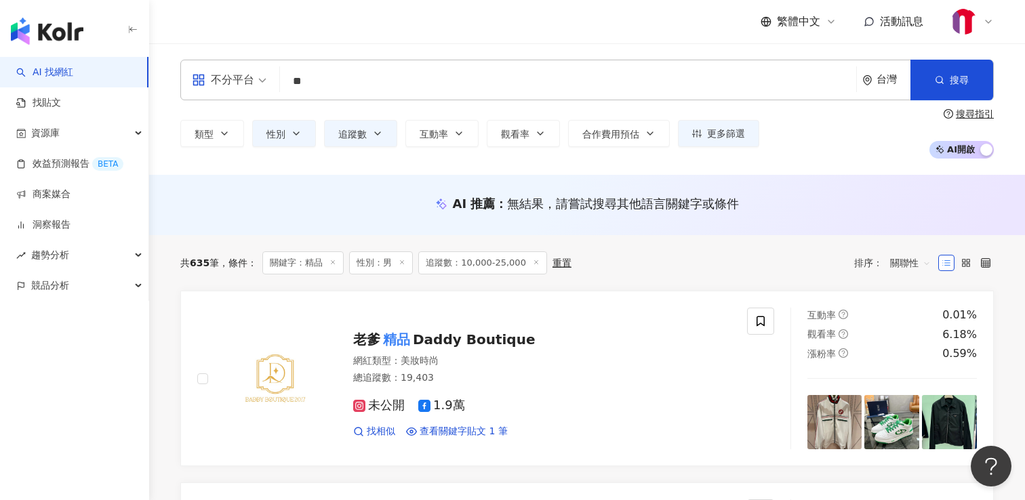
type input "**"
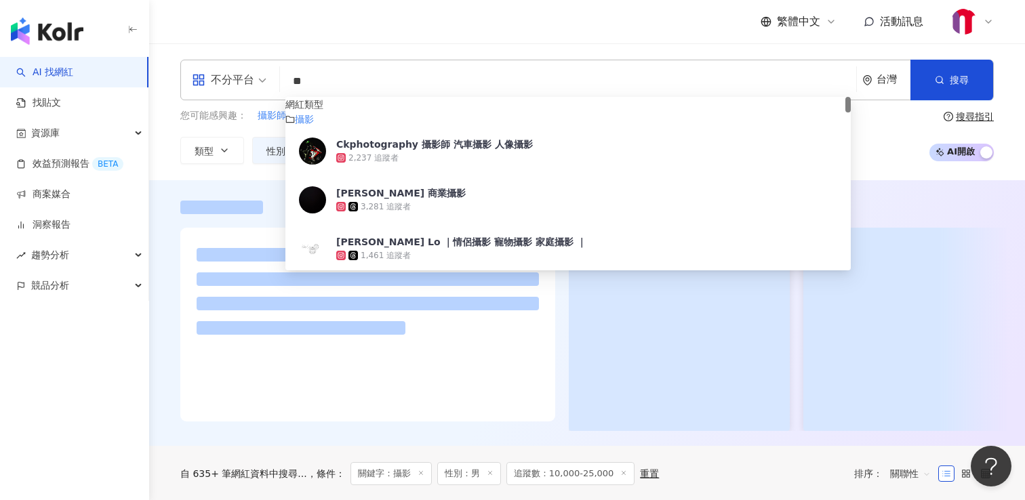
click at [169, 283] on div at bounding box center [587, 316] width 868 height 231
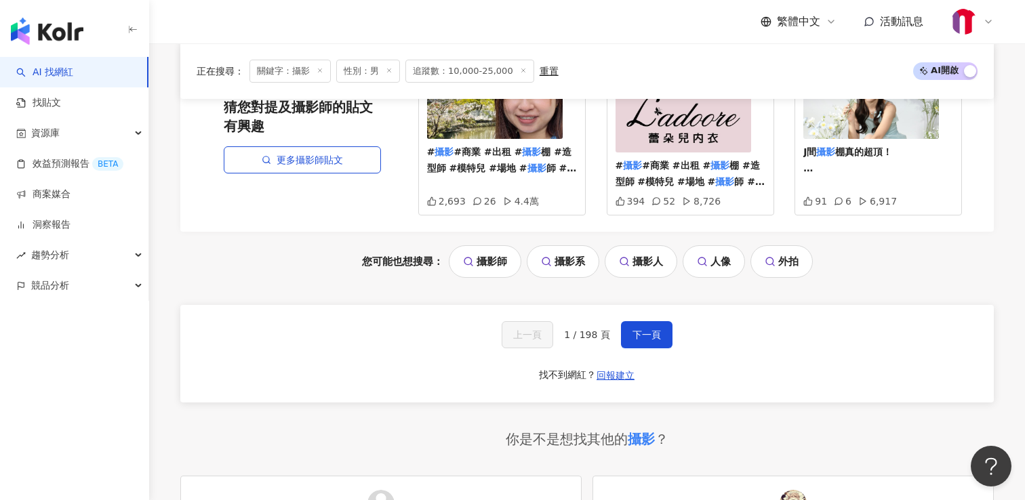
scroll to position [2949, 0]
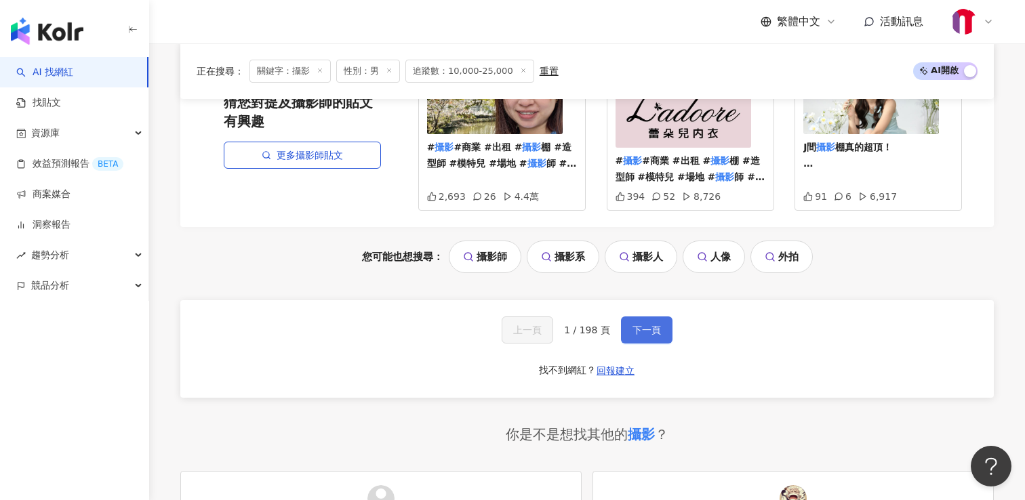
click at [642, 327] on button "下一頁" at bounding box center [647, 330] width 52 height 27
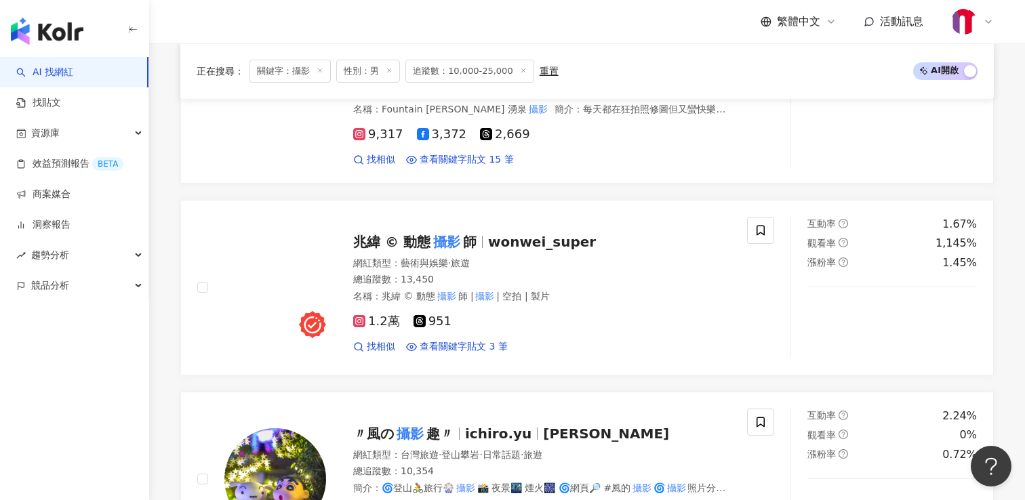
scroll to position [579, 0]
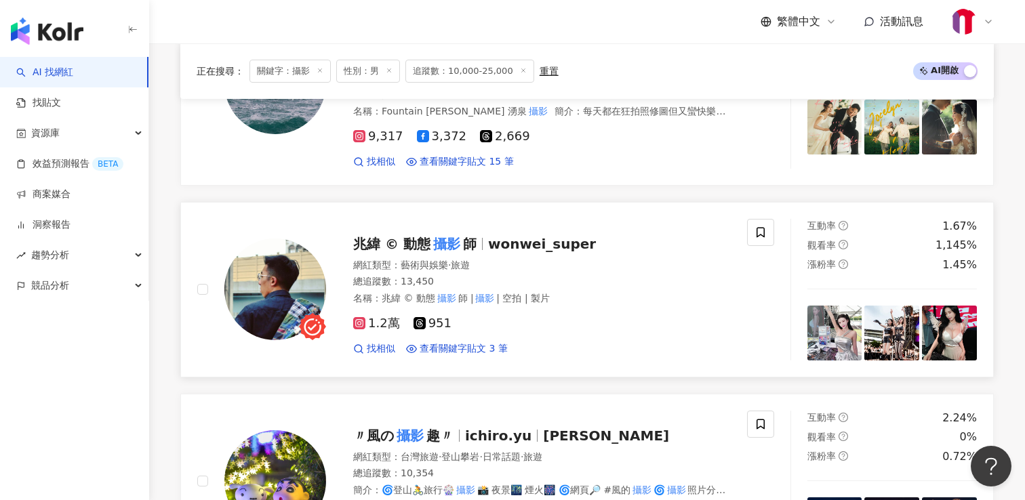
click at [443, 244] on mark "攝影" at bounding box center [447, 244] width 33 height 22
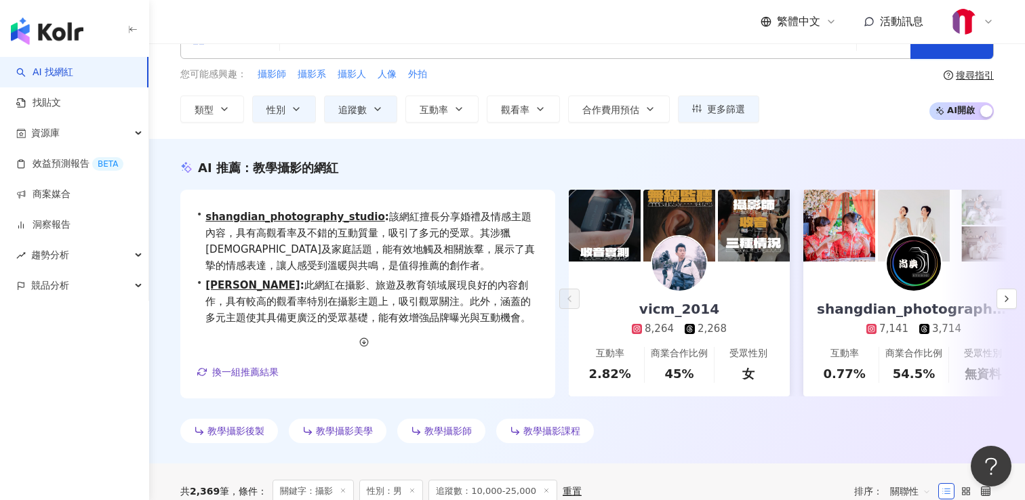
scroll to position [0, 0]
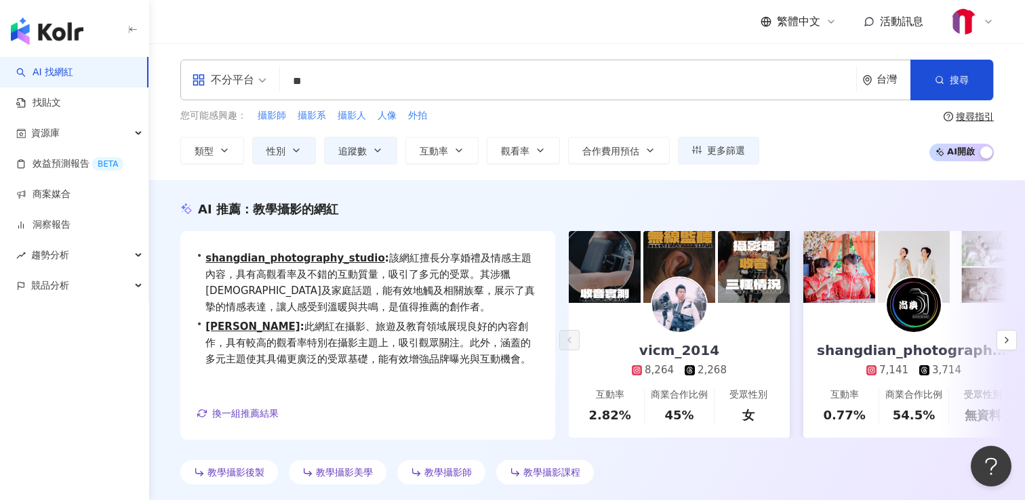
click at [521, 328] on span "林ㄚ志 : 此網紅在攝影、旅遊及教育領域展現良好的內容創作，具有較高的觀看率特別在攝影主題上，吸引觀眾關注。此外，涵蓋的多元主題使其具備更廣泛的受眾基礎，能有…" at bounding box center [372, 343] width 334 height 49
click at [372, 70] on input "**" at bounding box center [568, 81] width 566 height 26
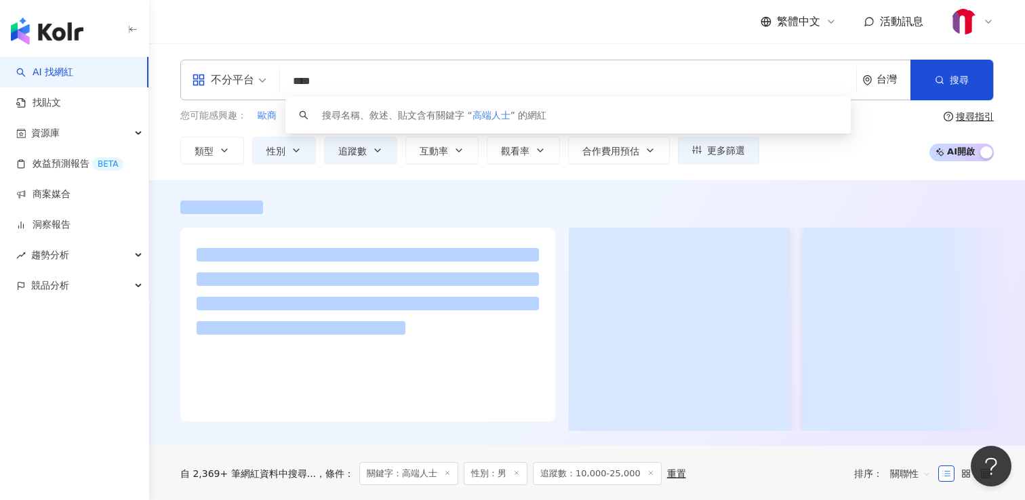
click at [175, 291] on div at bounding box center [587, 316] width 868 height 231
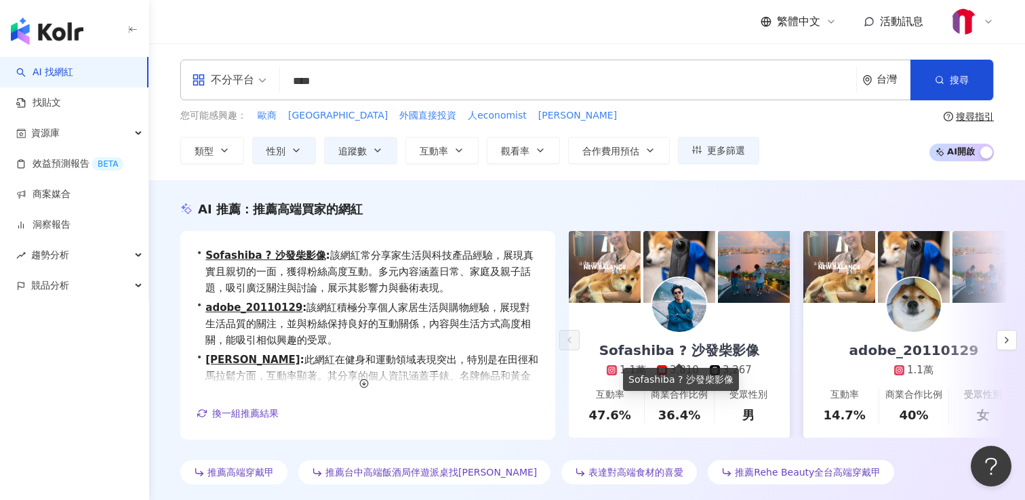
click at [682, 351] on div "Sofashiba ? 沙發柴影像" at bounding box center [680, 350] width 188 height 19
click at [1006, 339] on icon "button" at bounding box center [1007, 340] width 11 height 11
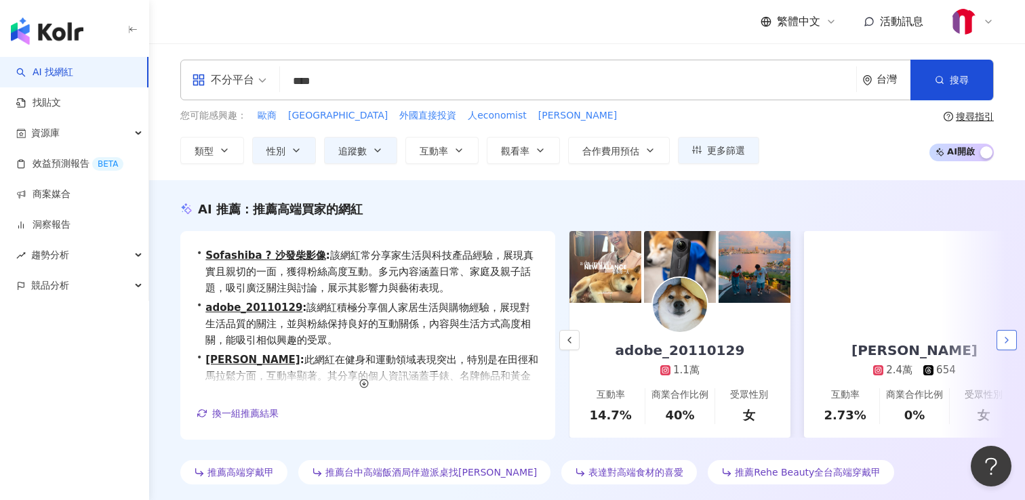
scroll to position [0, 235]
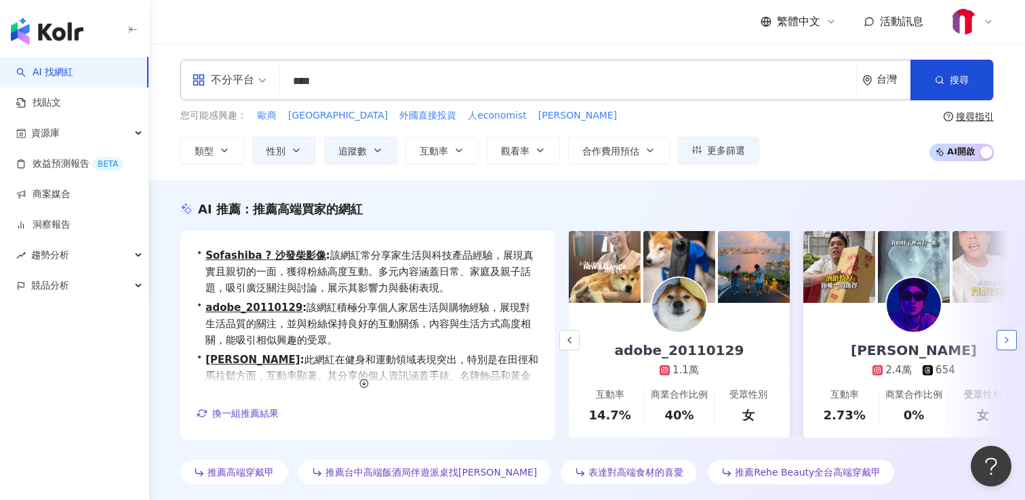
click at [1006, 339] on icon "button" at bounding box center [1007, 340] width 11 height 11
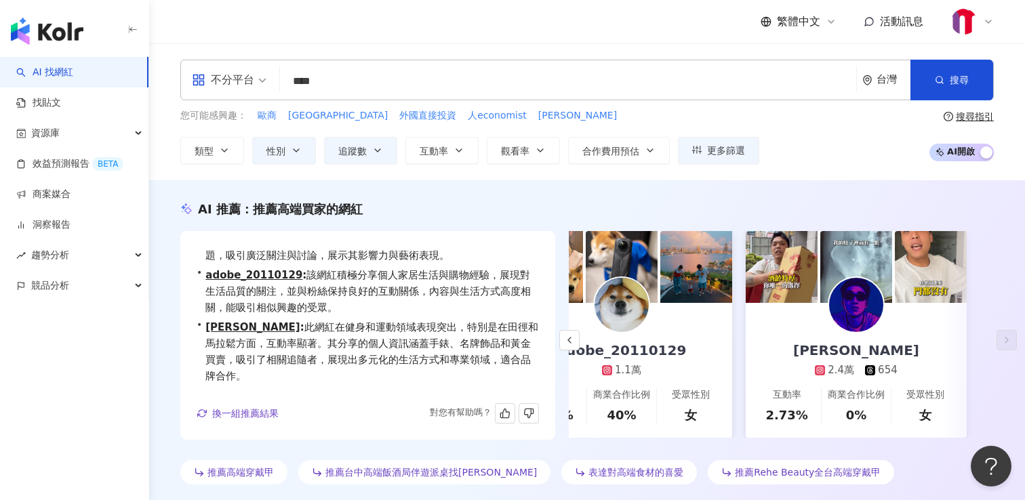
scroll to position [33, 0]
click at [856, 351] on div "Leo" at bounding box center [856, 350] width 153 height 19
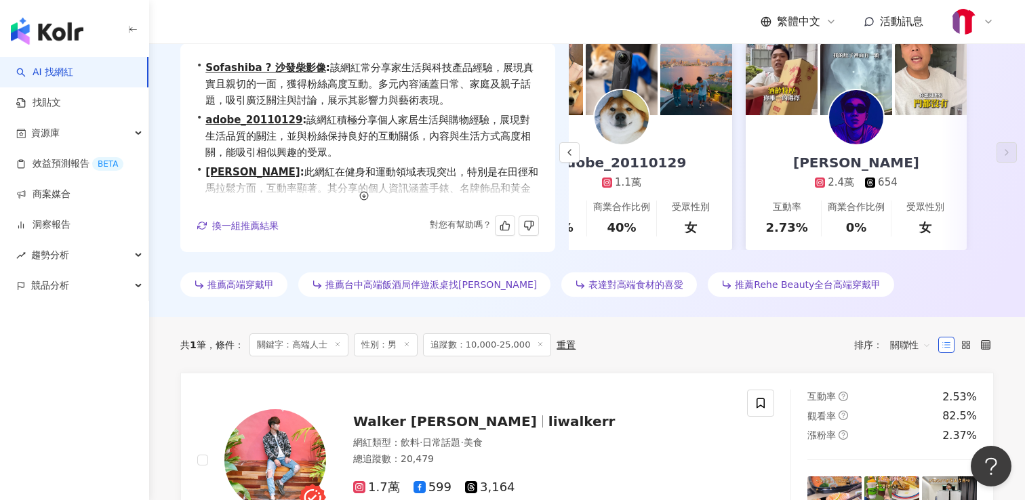
scroll to position [0, 0]
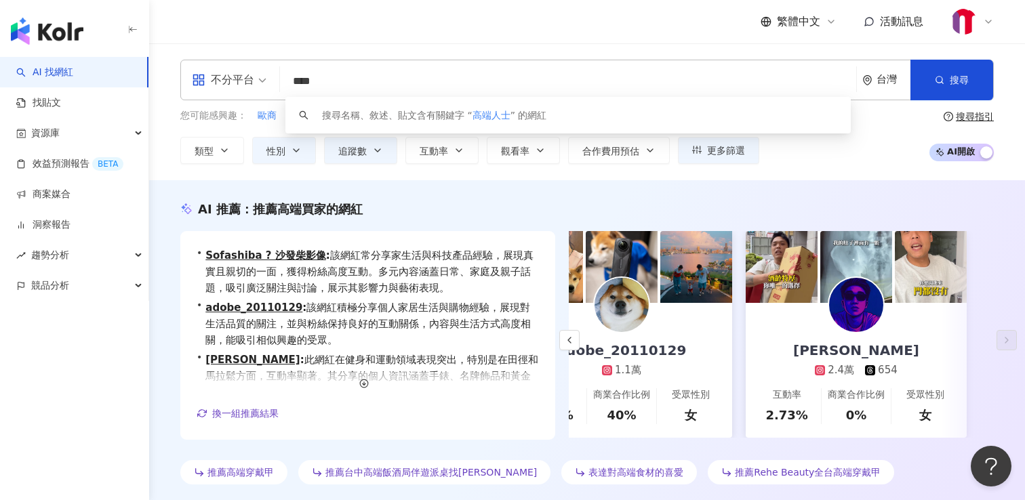
click at [390, 83] on input "****" at bounding box center [568, 81] width 566 height 26
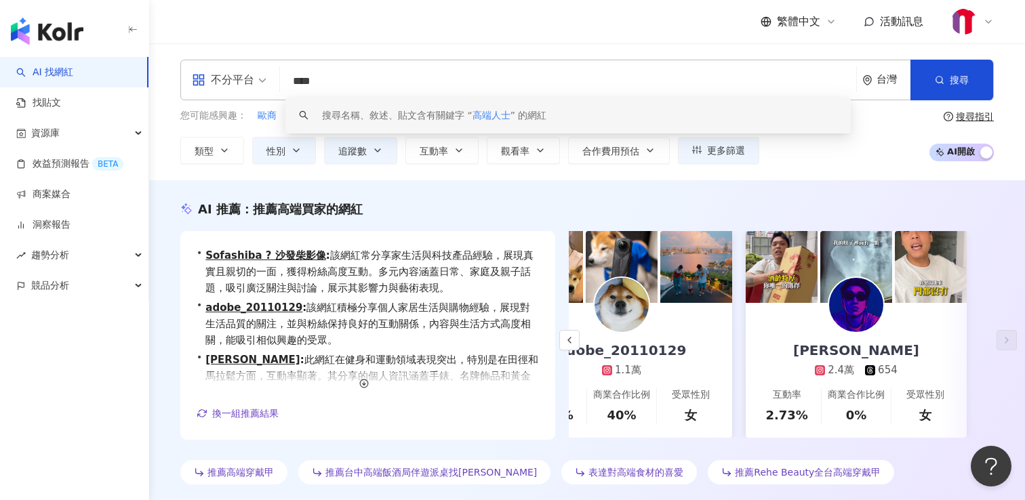
click at [379, 75] on input "****" at bounding box center [568, 81] width 566 height 26
paste input "**********"
type input "**********"
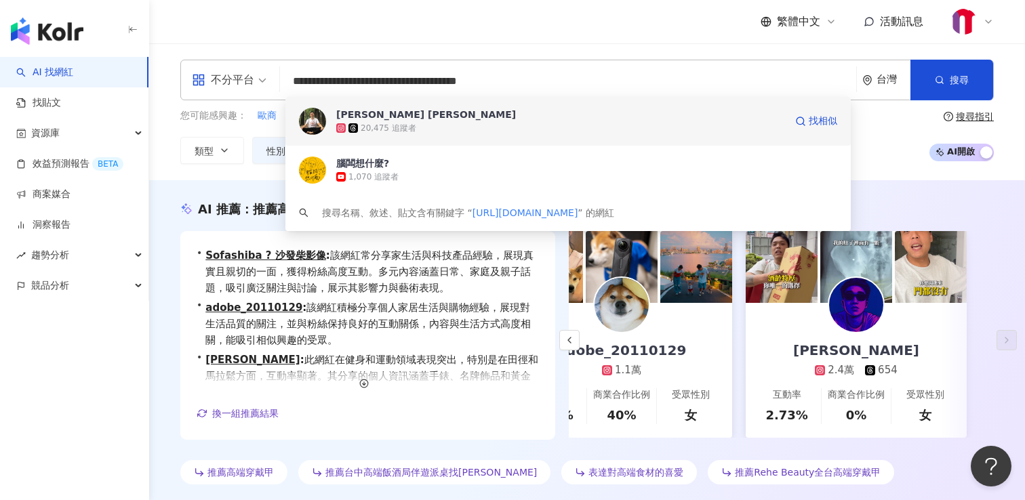
click at [403, 123] on div "20,475 追蹤者" at bounding box center [389, 129] width 56 height 12
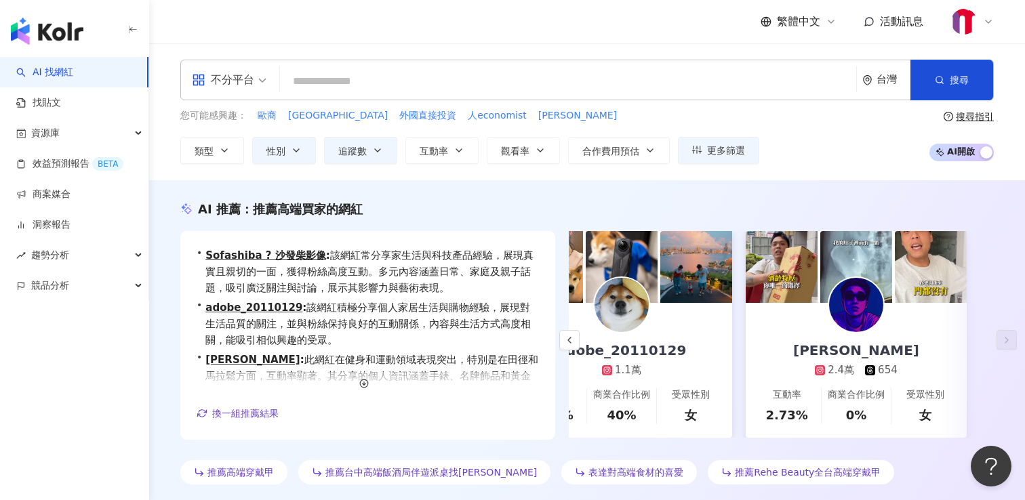
click at [397, 82] on input "search" at bounding box center [568, 81] width 566 height 26
paste input "**********"
type input "**********"
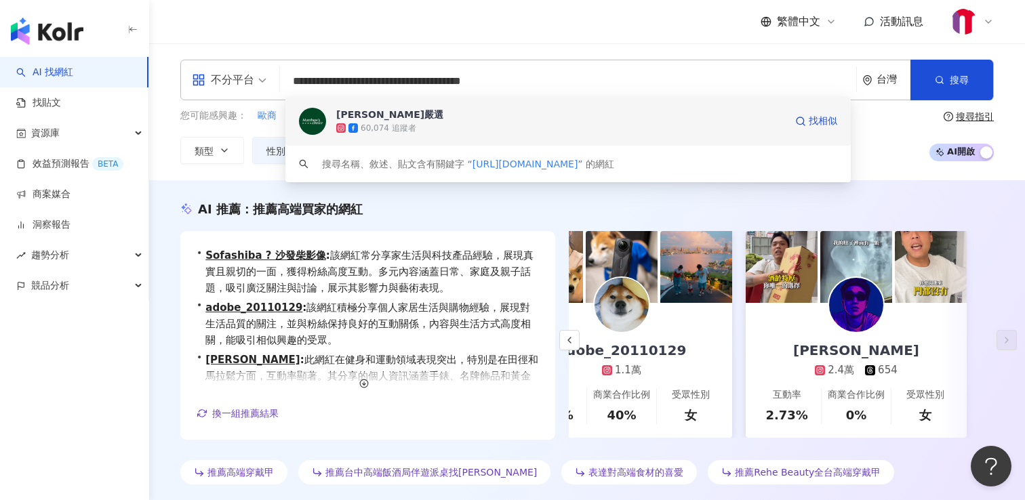
click at [439, 123] on div "60,074 追蹤者" at bounding box center [560, 128] width 449 height 14
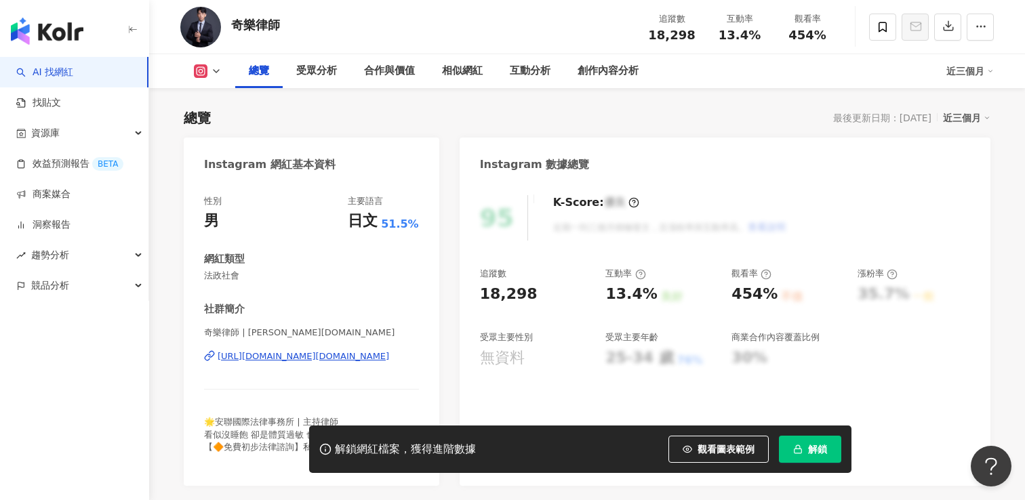
scroll to position [78, 0]
click at [334, 353] on div "https://www.instagram.com/kira.lawyer/" at bounding box center [304, 355] width 172 height 12
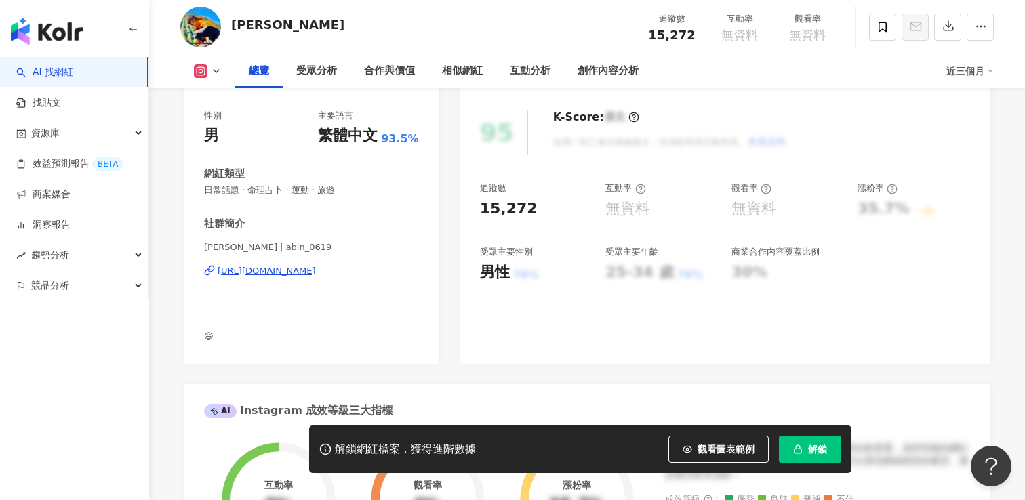
scroll to position [167, 0]
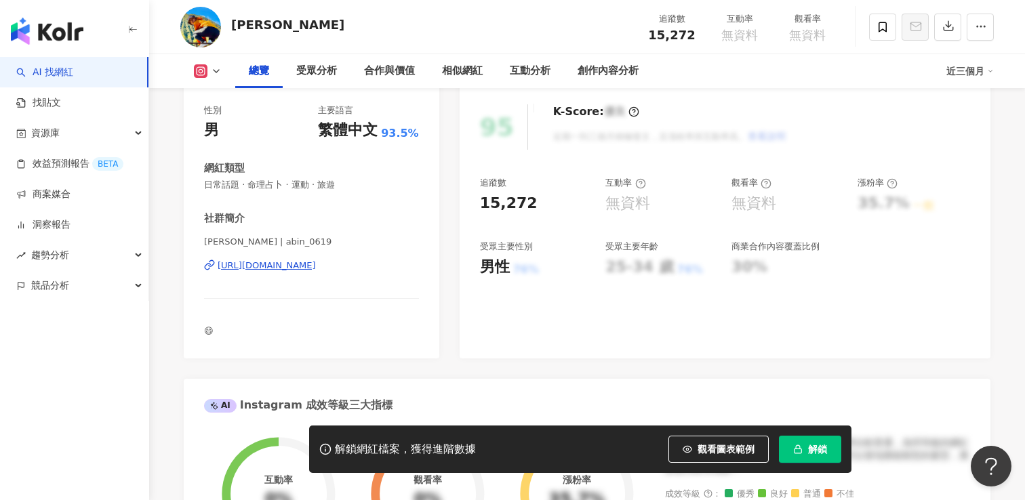
click at [295, 271] on div "https://www.instagram.com/abin_0619/" at bounding box center [267, 266] width 98 height 12
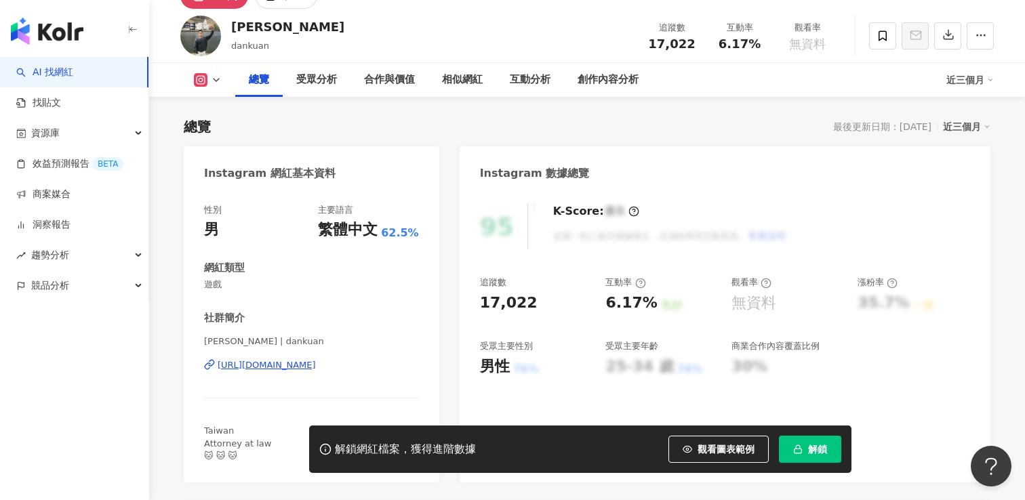
scroll to position [68, 0]
click at [316, 366] on div "[URL][DOMAIN_NAME]" at bounding box center [267, 365] width 98 height 12
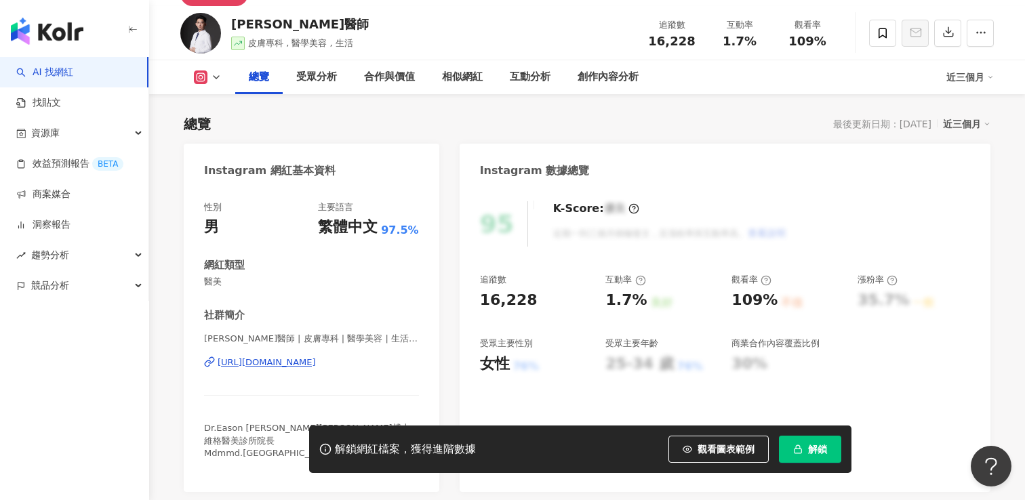
scroll to position [73, 0]
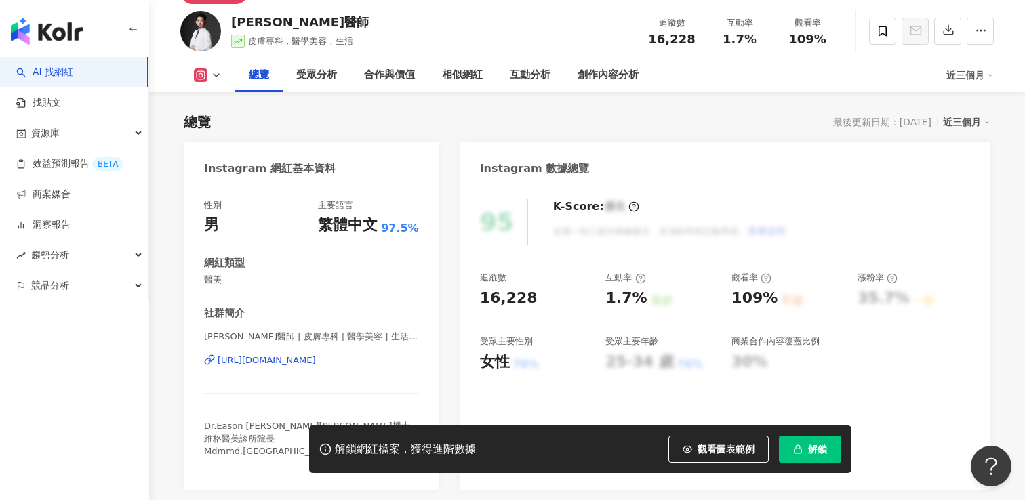
click at [316, 360] on div "https://www.instagram.com/atopy_chen/" at bounding box center [267, 361] width 98 height 12
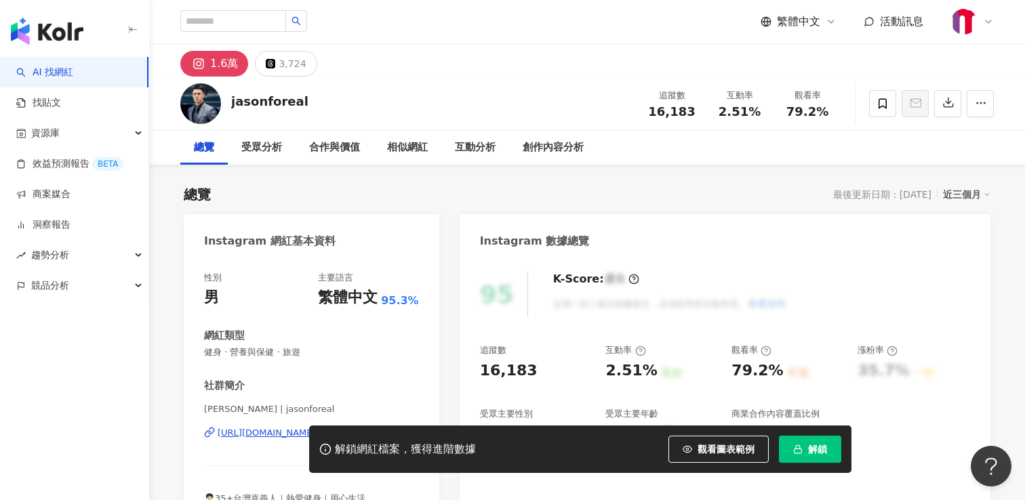
click at [266, 434] on div "解鎖網紅檔案，獲得進階數據 觀看圖表範例 解鎖" at bounding box center [512, 449] width 1025 height 47
click at [269, 437] on div "解鎖網紅檔案，獲得進階數據 觀看圖表範例 解鎖" at bounding box center [512, 449] width 1025 height 47
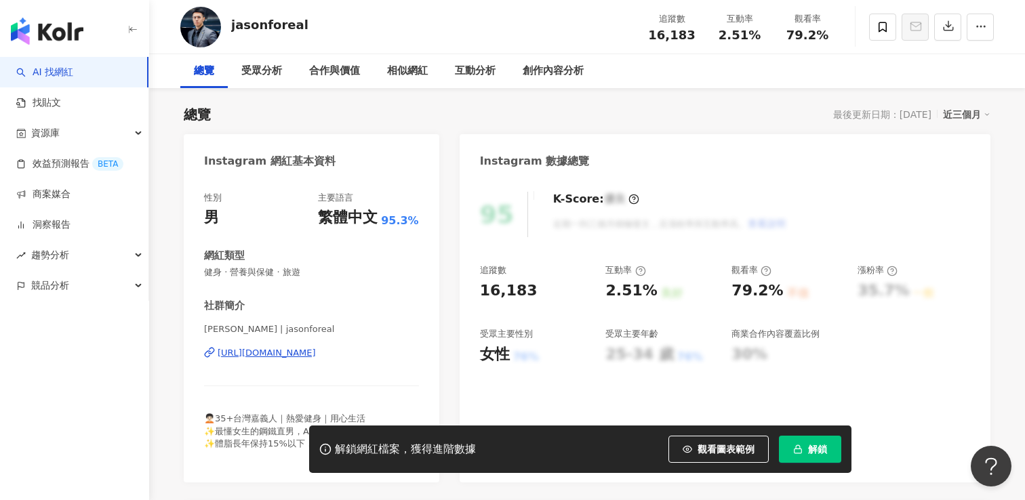
scroll to position [95, 0]
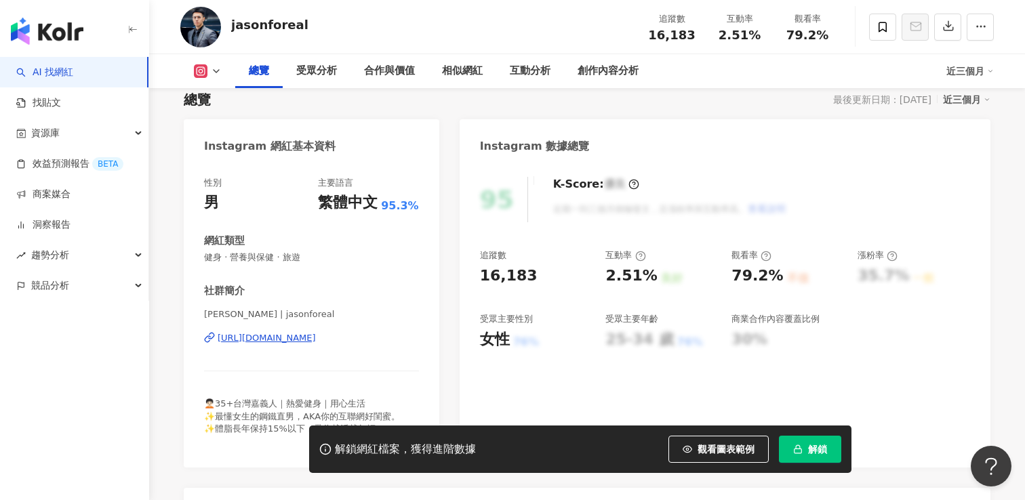
click at [279, 338] on div "https://www.instagram.com/jasonforeal/" at bounding box center [267, 338] width 98 height 12
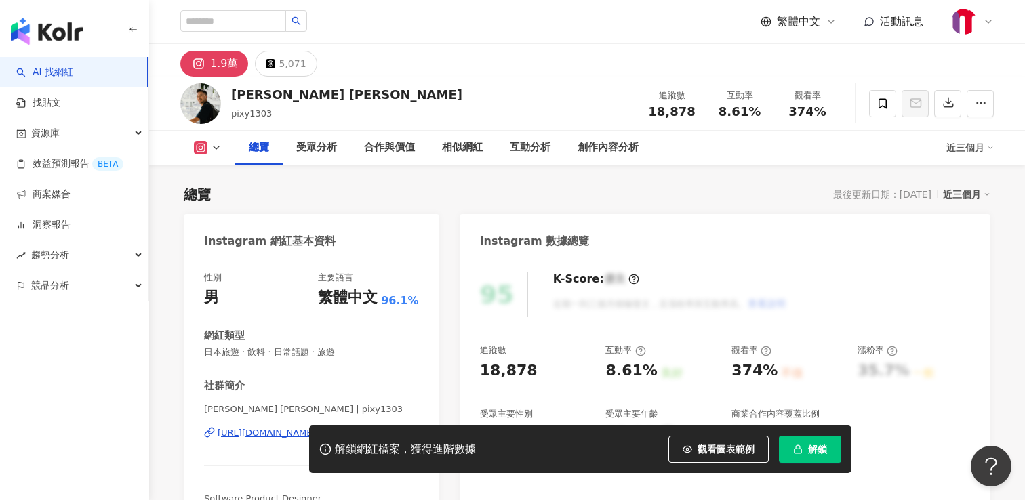
scroll to position [73, 0]
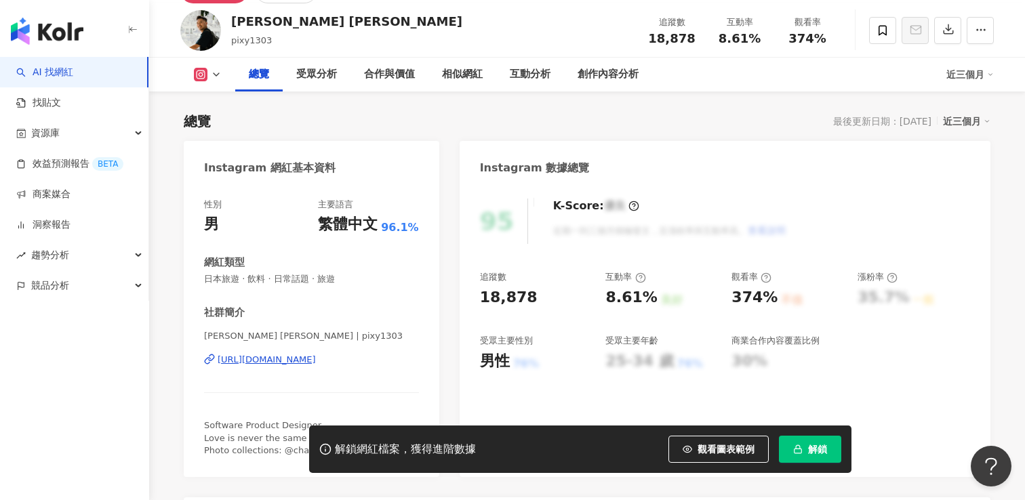
click at [260, 366] on div "[PERSON_NAME] [PERSON_NAME] | pixy1303 [URL][DOMAIN_NAME]" at bounding box center [311, 369] width 215 height 79
click at [262, 359] on div "https://www.instagram.com/pixy1303/" at bounding box center [267, 360] width 98 height 12
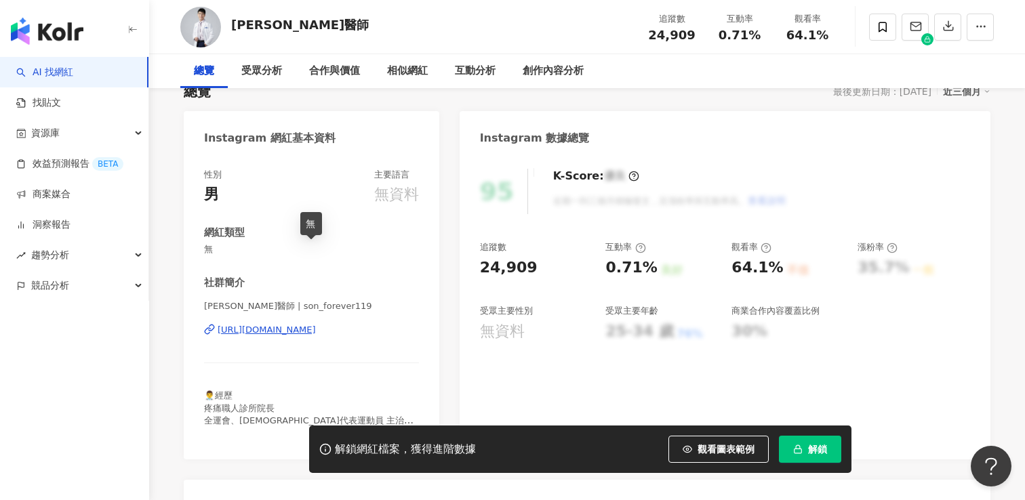
scroll to position [104, 0]
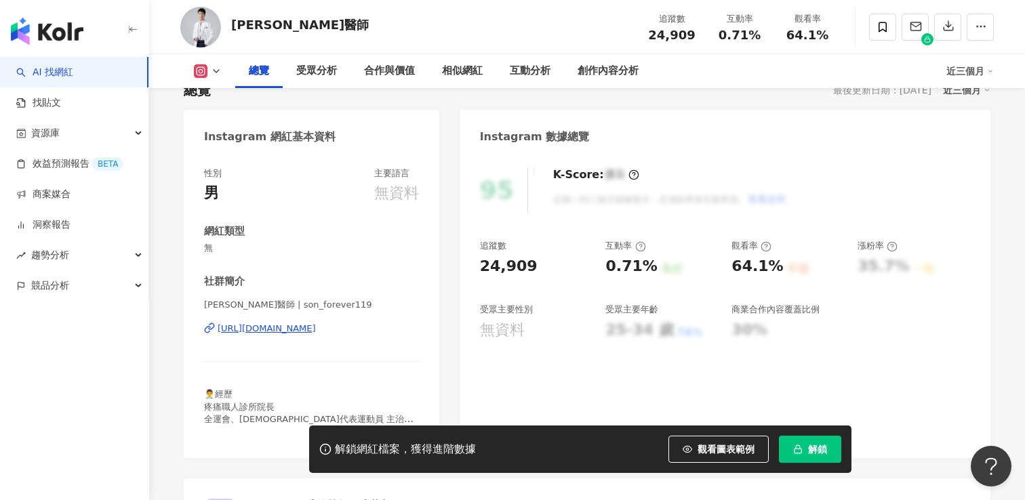
click at [258, 333] on div "https://www.instagram.com/son_forever119/" at bounding box center [267, 329] width 98 height 12
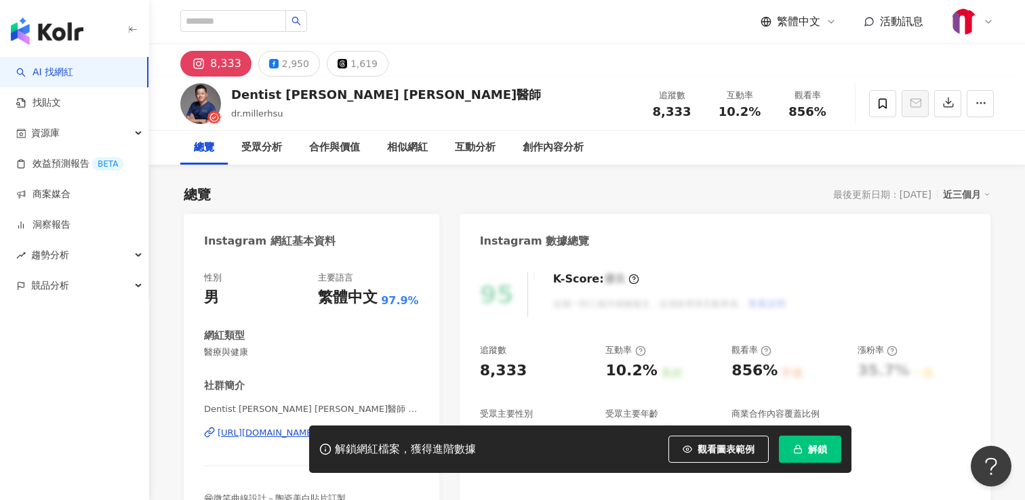
click at [266, 436] on div "解鎖網紅檔案，獲得進階數據 觀看圖表範例 解鎖" at bounding box center [512, 449] width 1025 height 47
click at [265, 431] on div "解鎖網紅檔案，獲得進階數據 觀看圖表範例 解鎖" at bounding box center [512, 449] width 1025 height 47
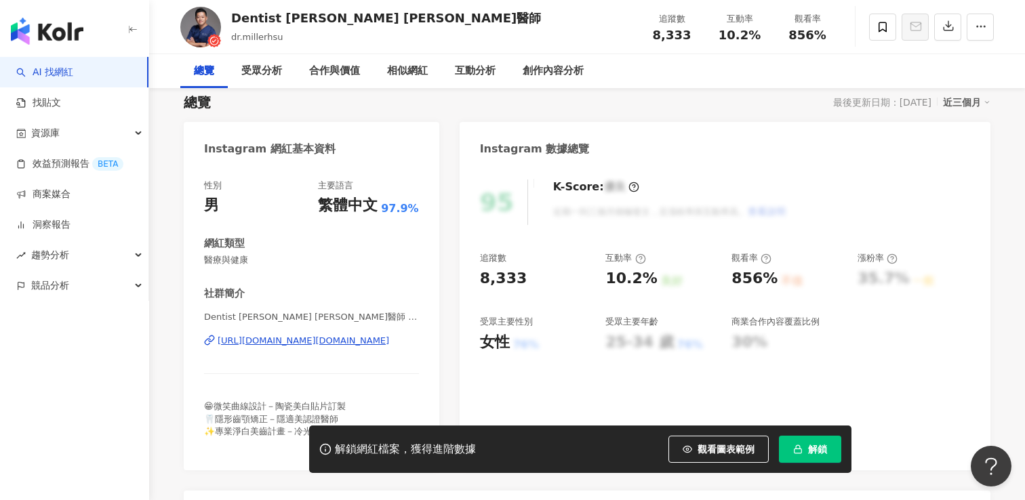
scroll to position [96, 0]
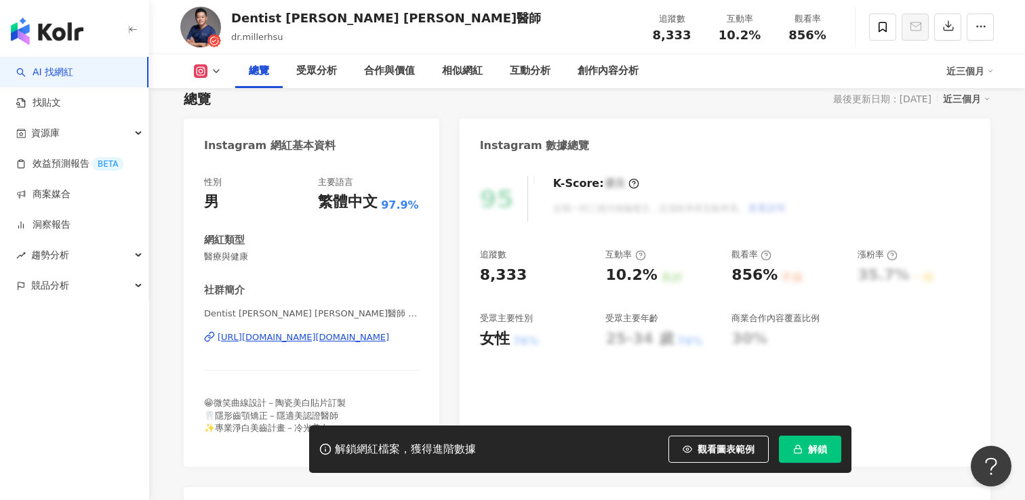
click at [280, 342] on div "https://www.instagram.com/dr.millerhsu/" at bounding box center [304, 338] width 172 height 12
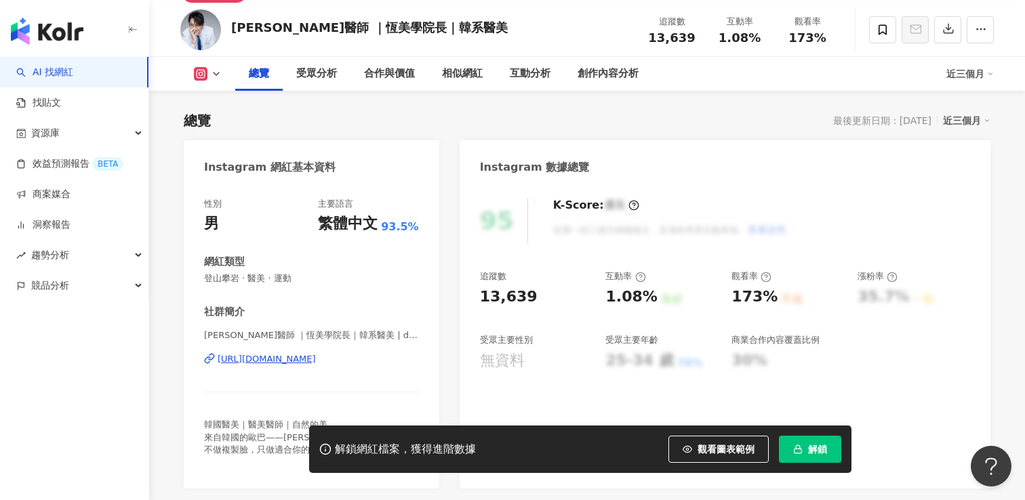
scroll to position [75, 0]
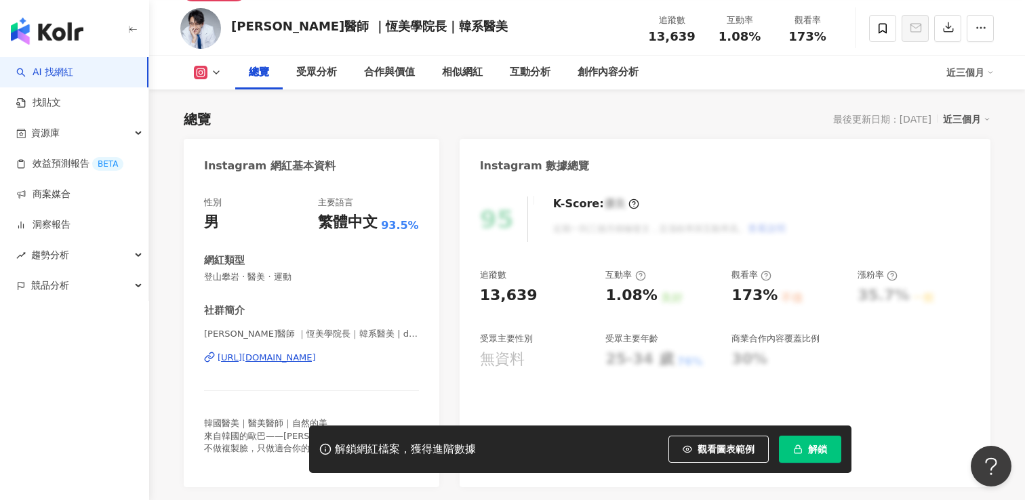
click at [316, 354] on div "https://www.instagram.com/drsean5e/" at bounding box center [267, 358] width 98 height 12
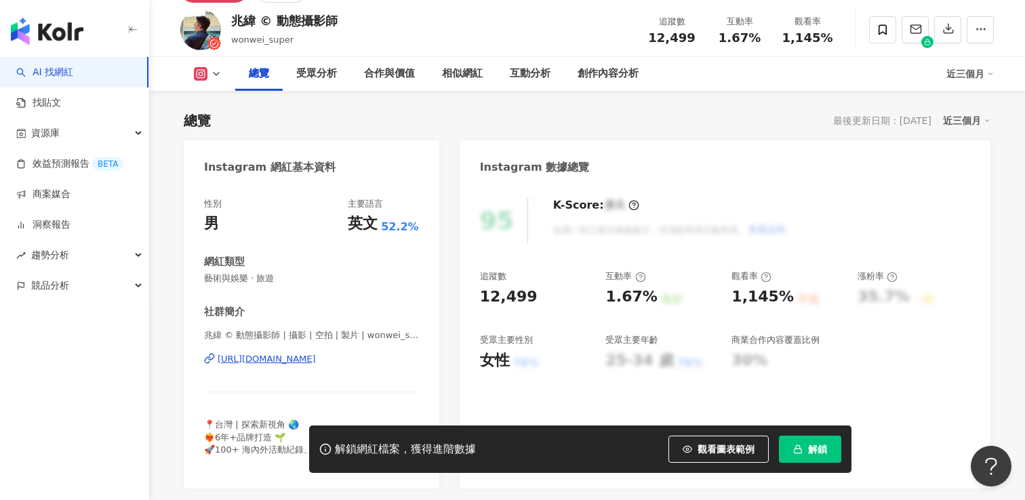
scroll to position [98, 0]
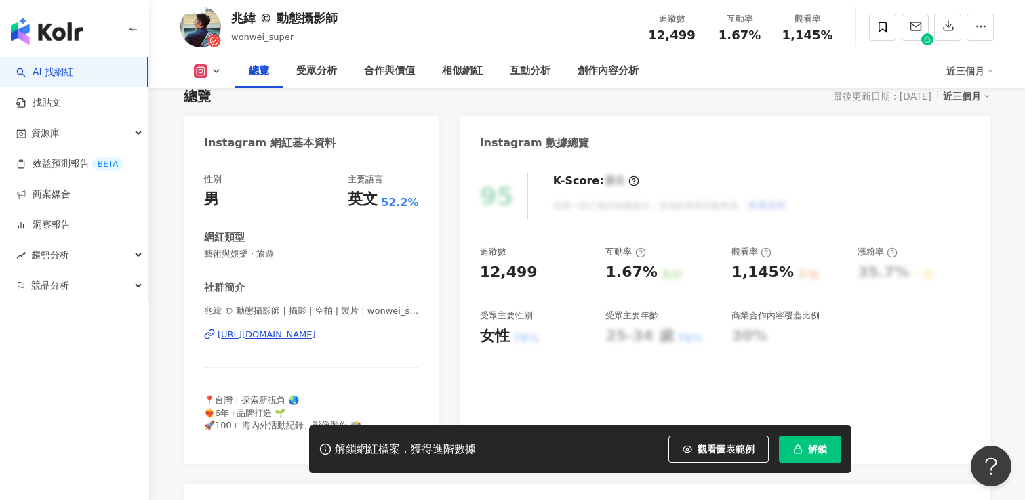
click at [313, 341] on div "兆緯 © 動態攝影師 | 攝影 | 空拍 | 製片 | wonwei_super https://www.instagram.com/wonwei_super/" at bounding box center [311, 344] width 215 height 79
click at [313, 336] on div "https://www.instagram.com/wonwei_super/" at bounding box center [267, 335] width 98 height 12
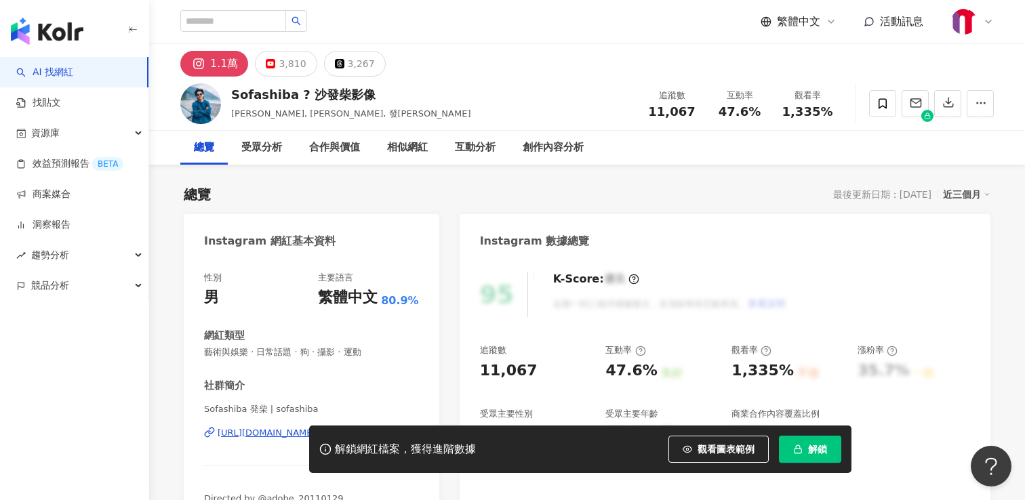
scroll to position [73, 0]
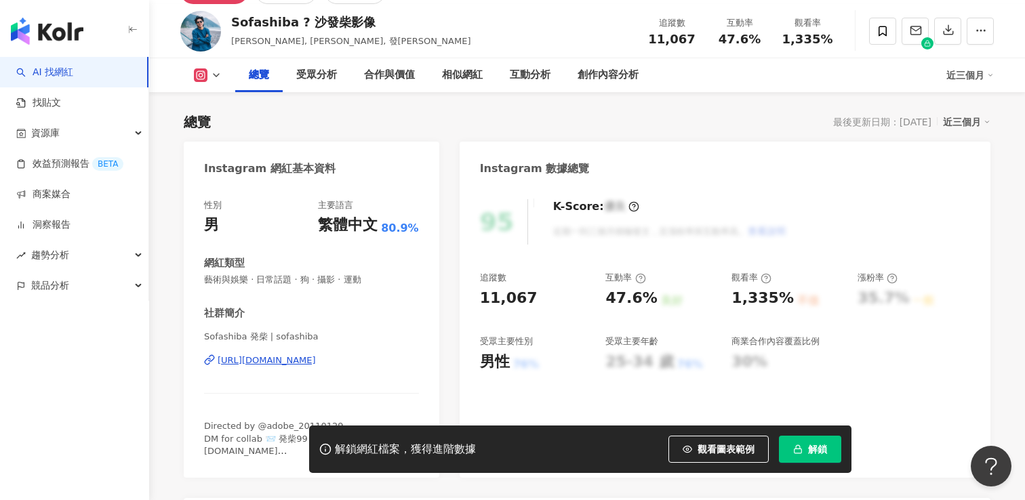
click at [266, 361] on div "[URL][DOMAIN_NAME]" at bounding box center [267, 361] width 98 height 12
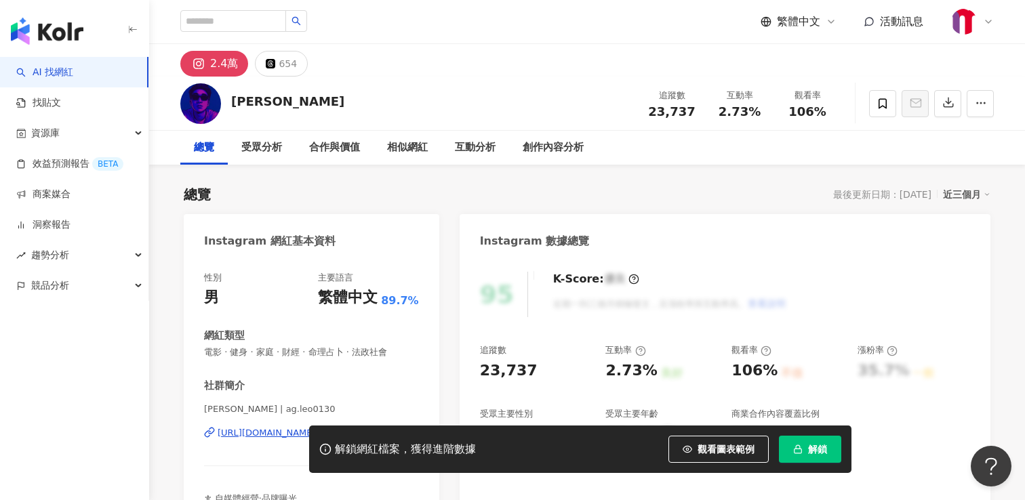
click at [249, 435] on div "解鎖網紅檔案，獲得進階數據 觀看圖表範例 解鎖" at bounding box center [512, 449] width 1025 height 47
click at [264, 430] on div "解鎖網紅檔案，獲得進階數據 觀看圖表範例 解鎖" at bounding box center [512, 449] width 1025 height 47
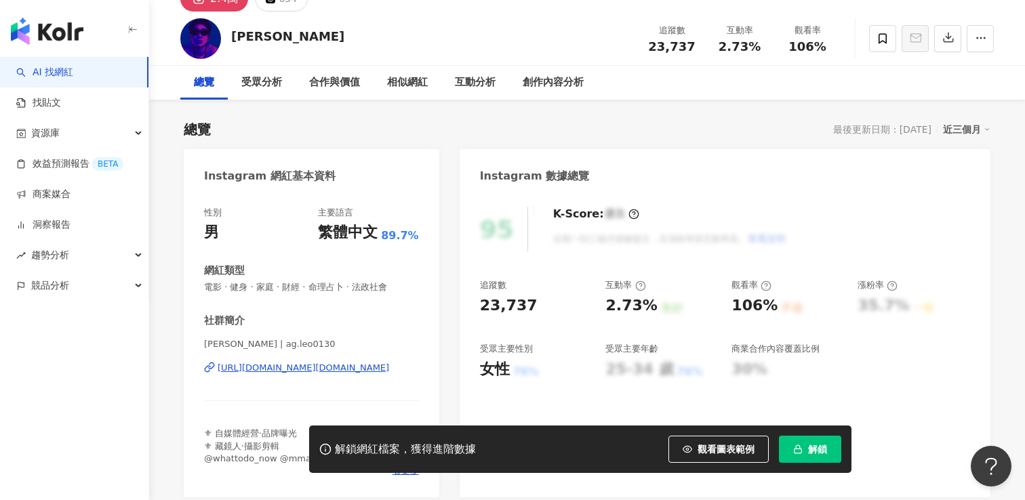
scroll to position [87, 0]
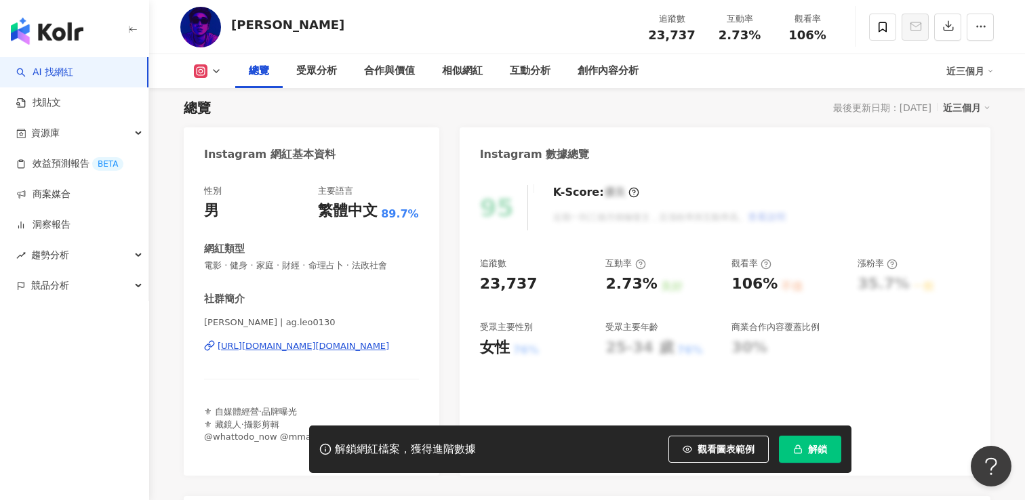
click at [284, 349] on div "https://www.instagram.com/ag.leo0130/" at bounding box center [304, 346] width 172 height 12
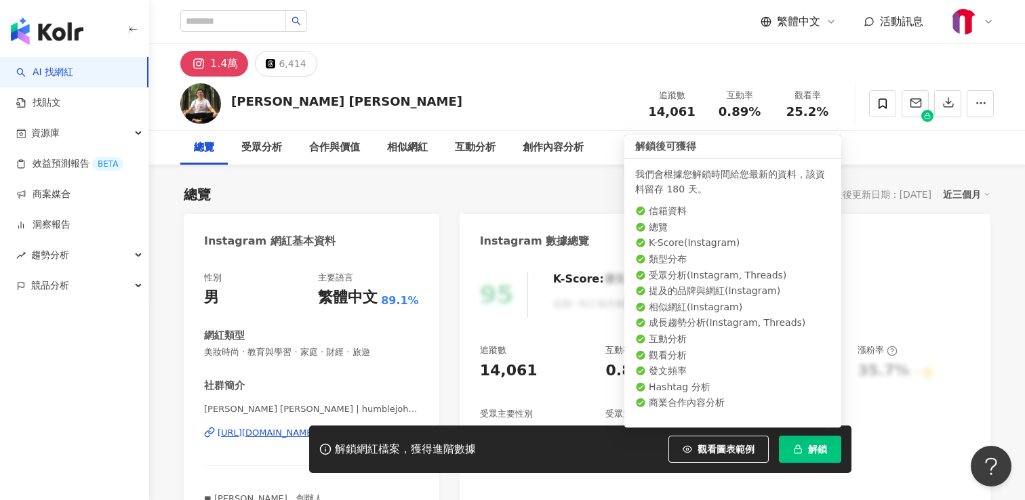
click at [819, 450] on span "解鎖" at bounding box center [817, 449] width 19 height 11
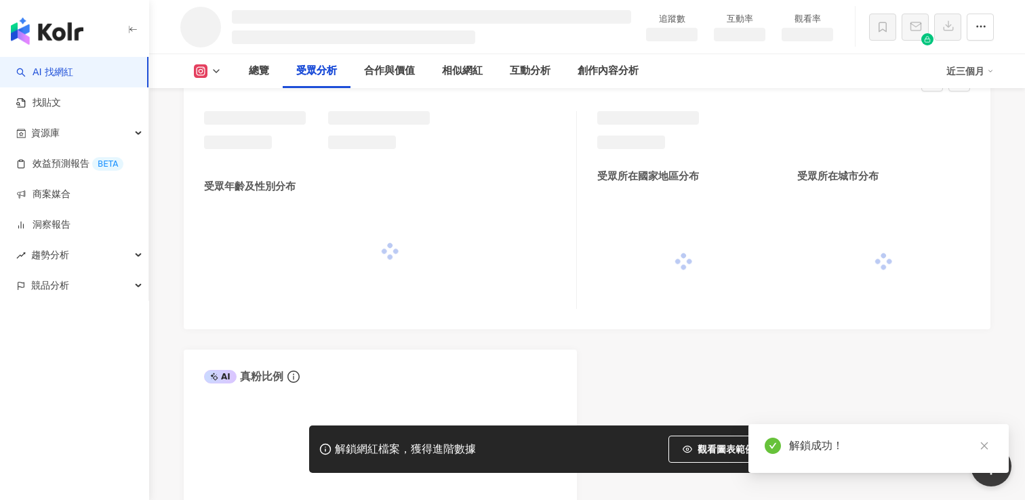
scroll to position [1082, 0]
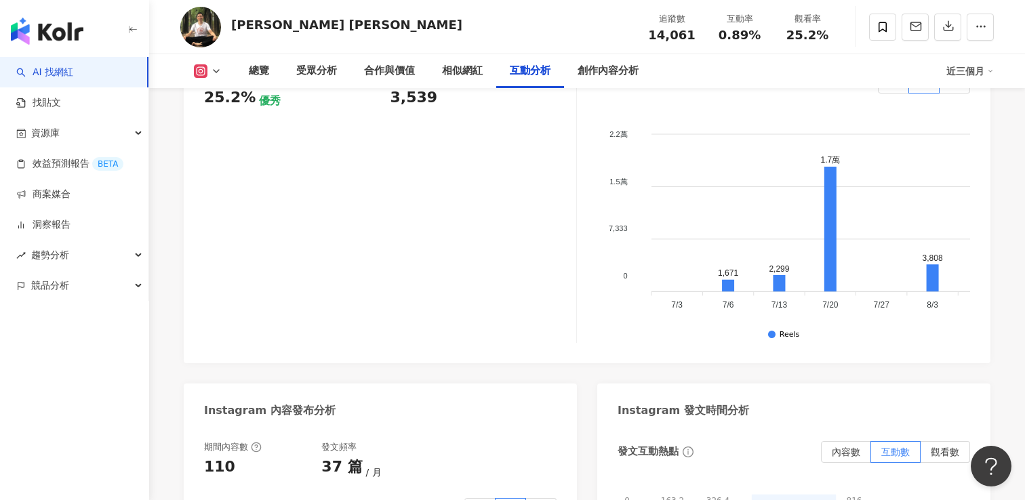
scroll to position [2988, 0]
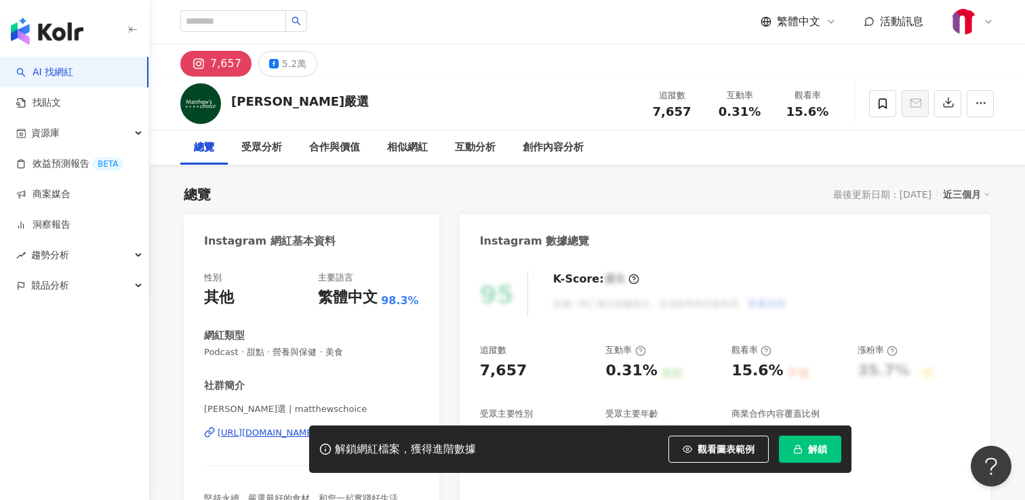
click at [808, 445] on span "解鎖" at bounding box center [817, 449] width 19 height 11
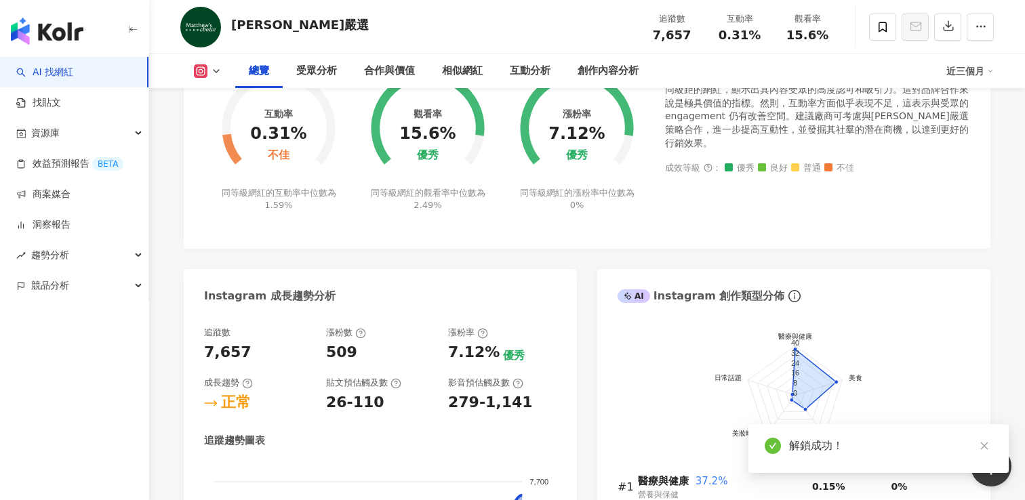
scroll to position [1126, 0]
